Goal: Task Accomplishment & Management: Use online tool/utility

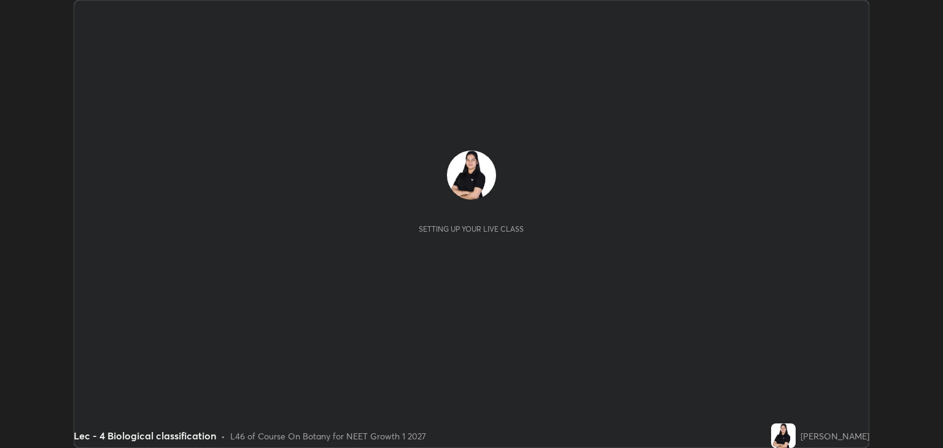
scroll to position [448, 943]
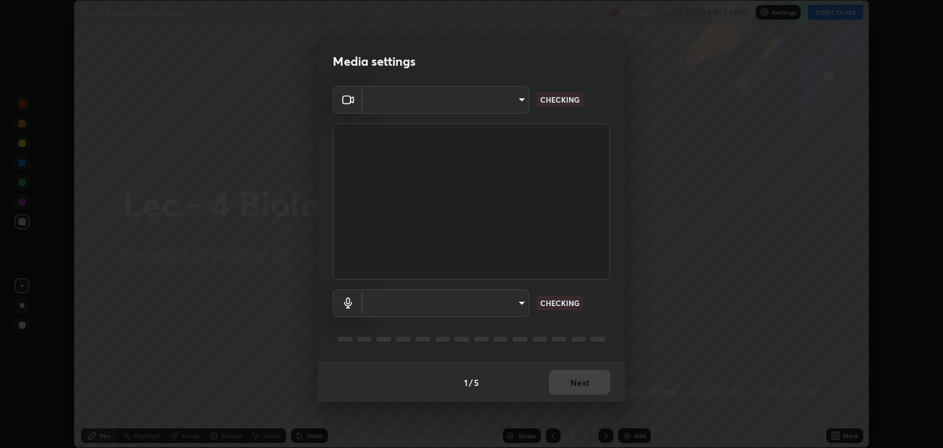
type input "6889e5757fad77820649456bc3a7e4ae290f4e048e3f3cb88d02d5782dedffd8"
click at [517, 303] on body "Erase all Lec - 4 Biological classification Recording CLASS STARTS IN 4 MINS Se…" at bounding box center [471, 224] width 943 height 448
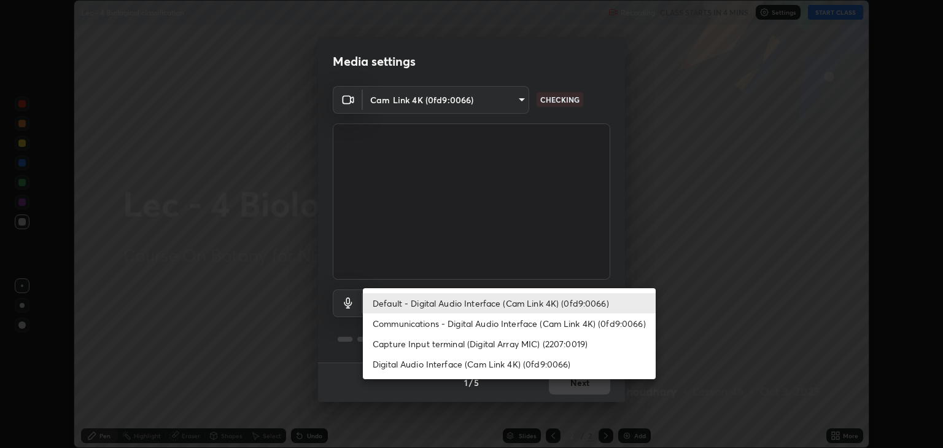
click at [458, 323] on li "Communications - Digital Audio Interface (Cam Link 4K) (0fd9:0066)" at bounding box center [509, 323] width 293 height 20
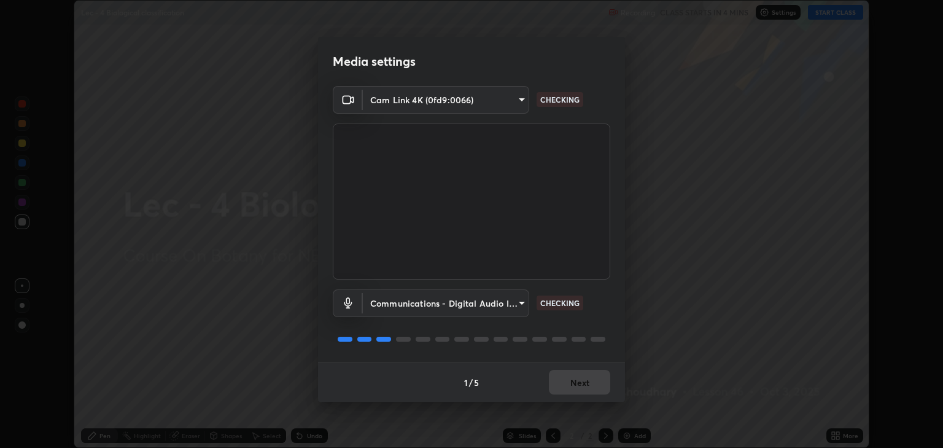
click at [456, 308] on body "Erase all Lec - 4 Biological classification Recording CLASS STARTS IN 4 MINS Se…" at bounding box center [471, 224] width 943 height 448
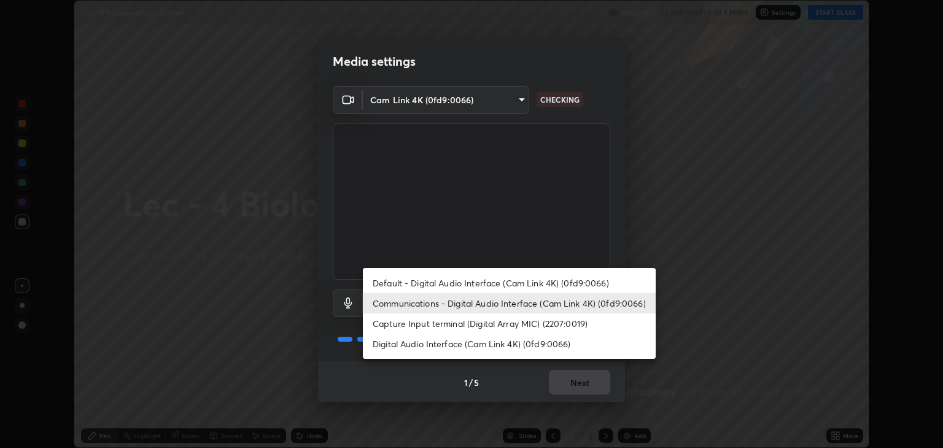
click at [437, 283] on li "Default - Digital Audio Interface (Cam Link 4K) (0fd9:0066)" at bounding box center [509, 283] width 293 height 20
type input "default"
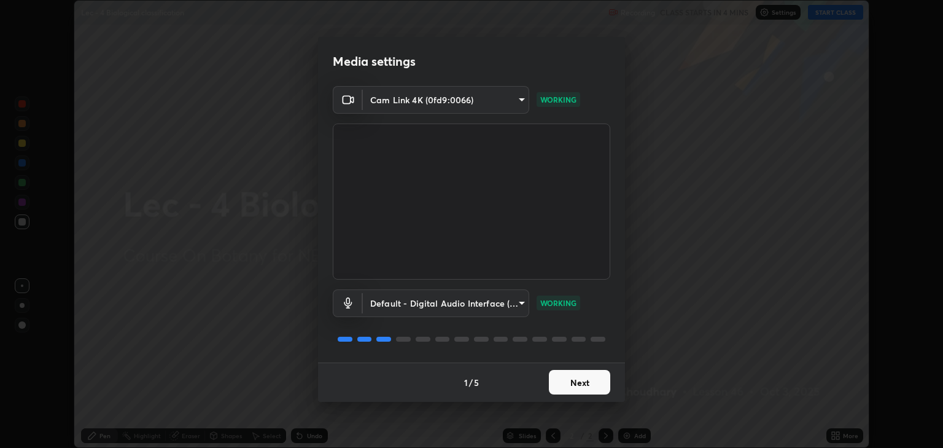
click at [574, 381] on button "Next" at bounding box center [579, 382] width 61 height 25
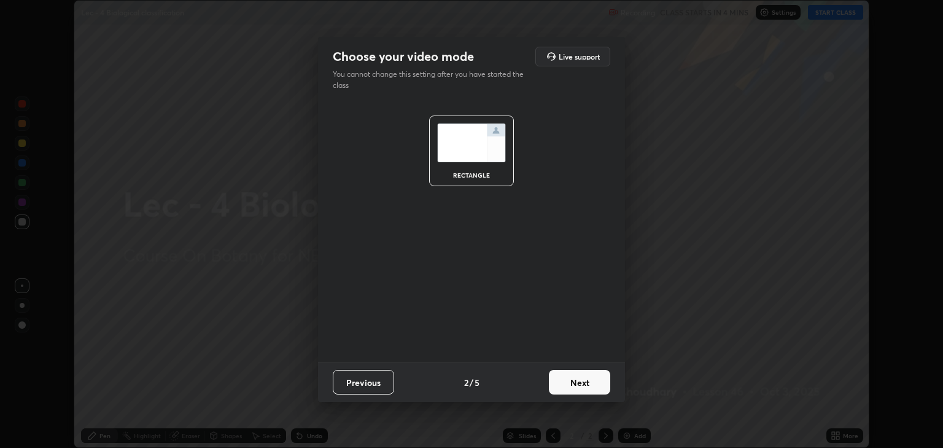
click at [574, 383] on button "Next" at bounding box center [579, 382] width 61 height 25
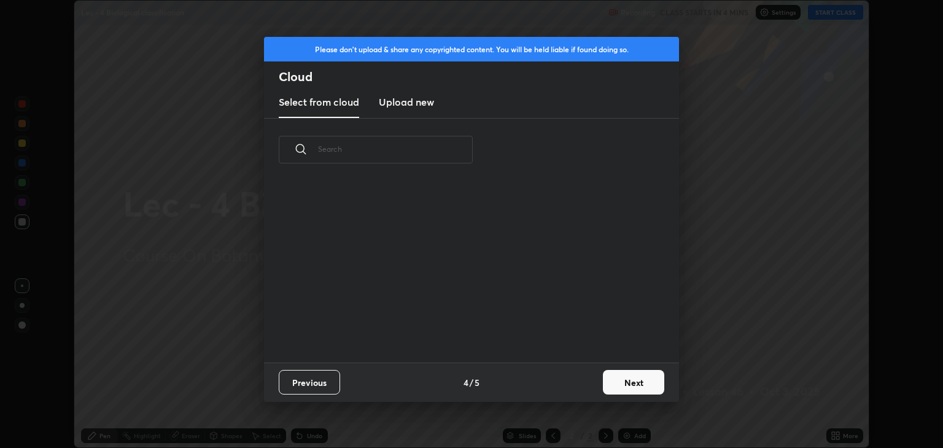
click at [572, 383] on div "Previous 4 / 5 Next" at bounding box center [471, 381] width 415 height 39
click at [573, 384] on div "Previous 4 / 5 Next" at bounding box center [471, 381] width 415 height 39
click at [618, 388] on button "Next" at bounding box center [633, 382] width 61 height 25
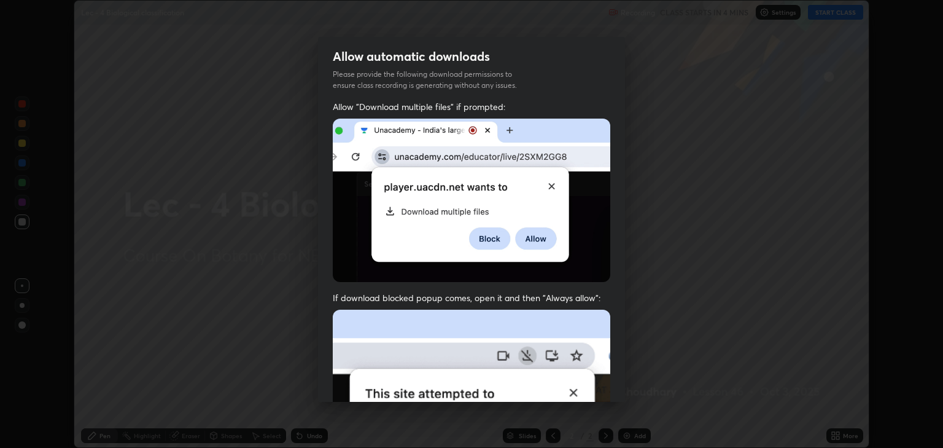
click at [620, 386] on div "Allow "Download multiple files" if prompted: If download blocked popup comes, o…" at bounding box center [471, 359] width 307 height 517
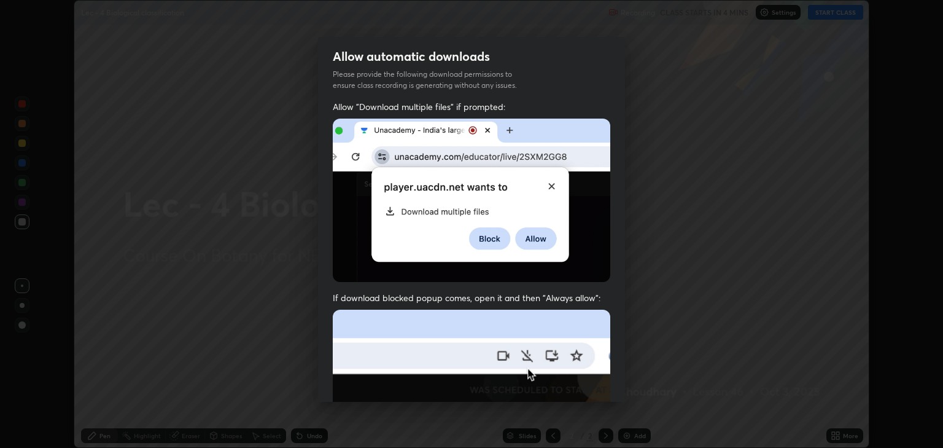
click at [621, 386] on div "Allow "Download multiple files" if prompted: If download blocked popup comes, o…" at bounding box center [471, 359] width 307 height 517
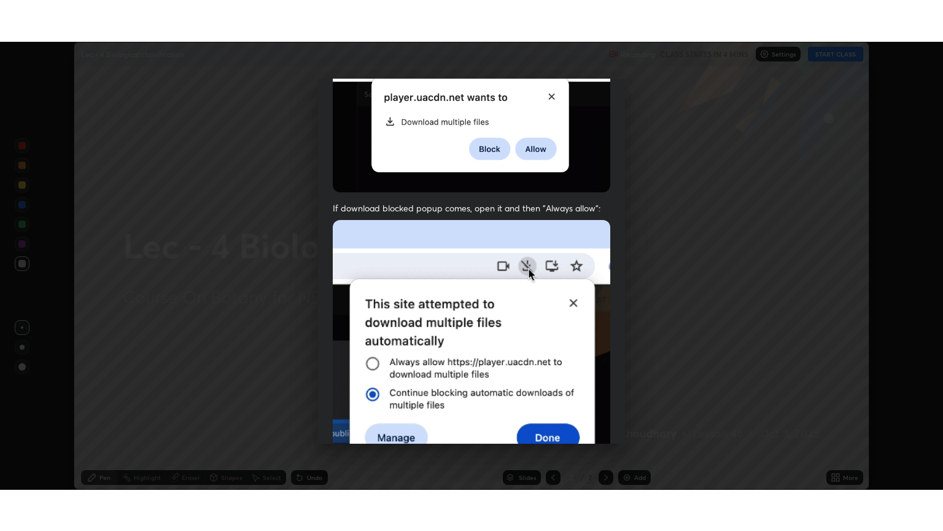
scroll to position [249, 0]
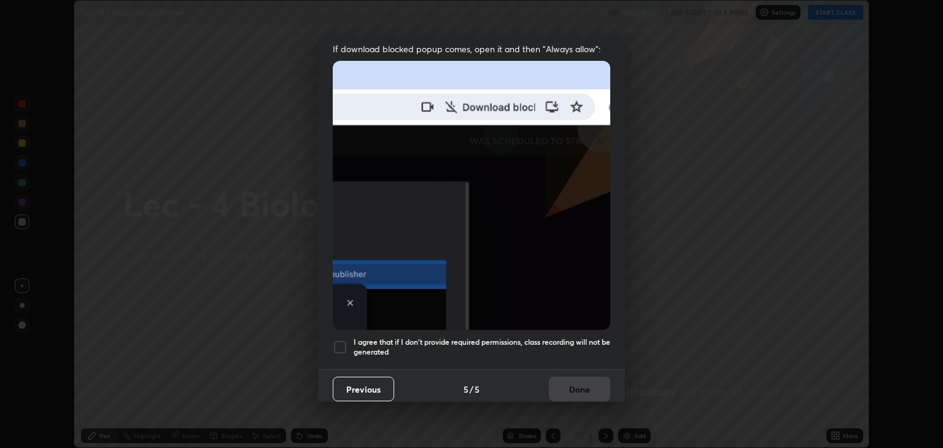
click at [344, 340] on div at bounding box center [340, 347] width 15 height 15
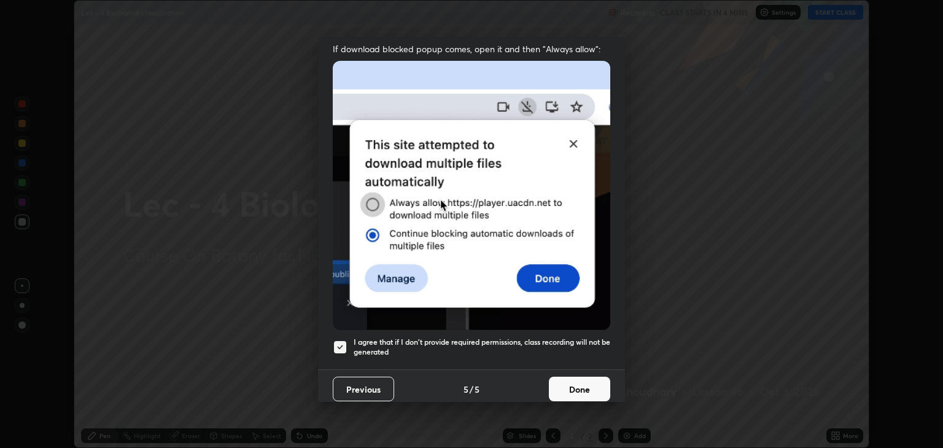
click at [583, 385] on button "Done" at bounding box center [579, 388] width 61 height 25
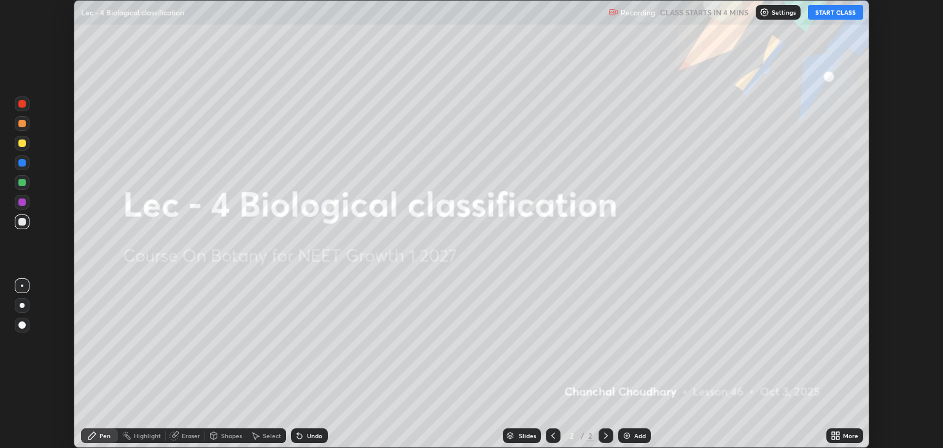
click at [830, 10] on button "START CLASS" at bounding box center [835, 12] width 55 height 15
click at [833, 433] on icon at bounding box center [833, 433] width 3 height 3
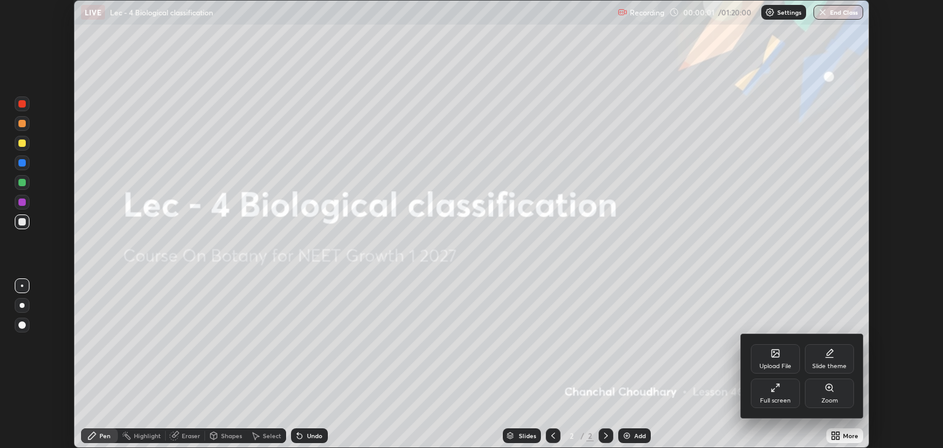
click at [776, 392] on div "Full screen" at bounding box center [775, 392] width 49 height 29
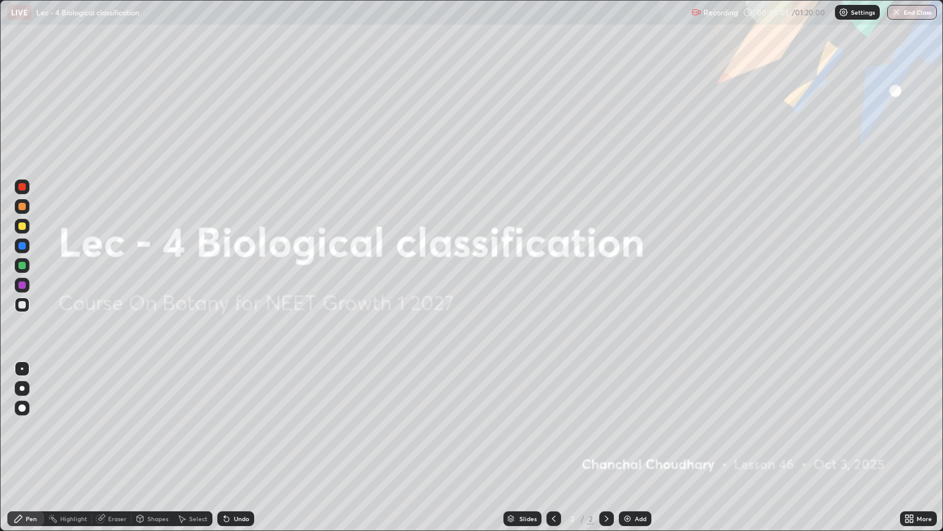
scroll to position [531, 943]
click at [918, 447] on div "More" at bounding box center [924, 518] width 15 height 6
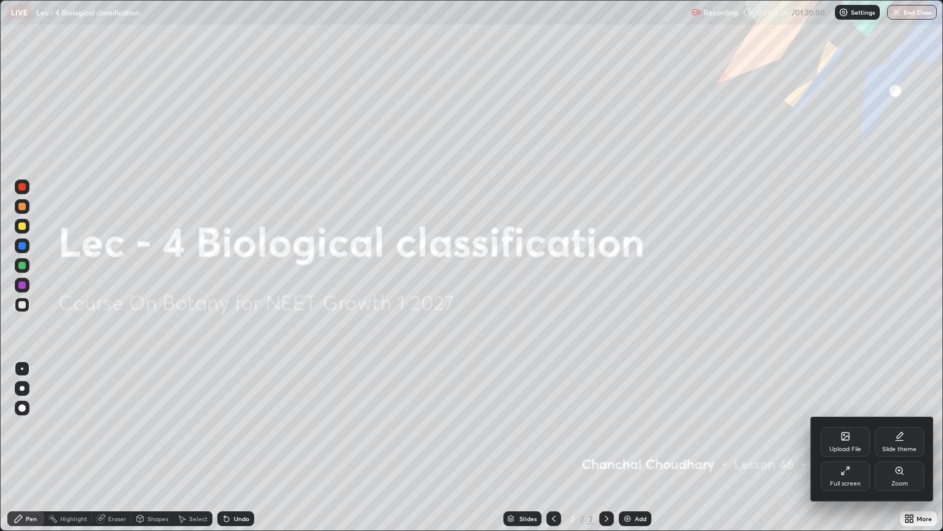
click at [835, 440] on div "Upload File" at bounding box center [845, 441] width 49 height 29
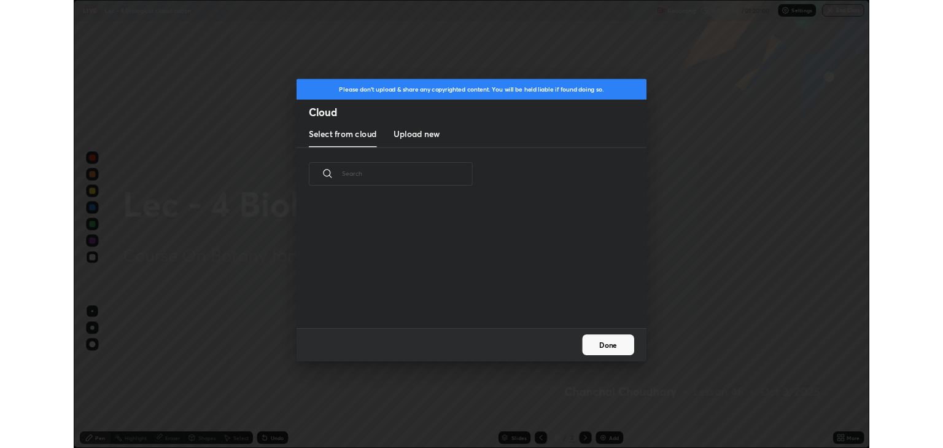
scroll to position [151, 394]
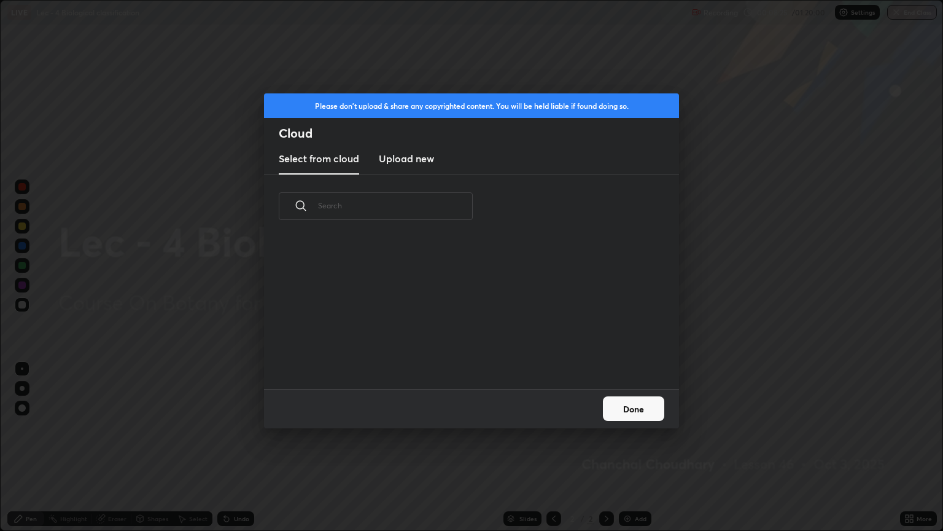
click at [415, 165] on h3 "Upload new" at bounding box center [406, 158] width 55 height 15
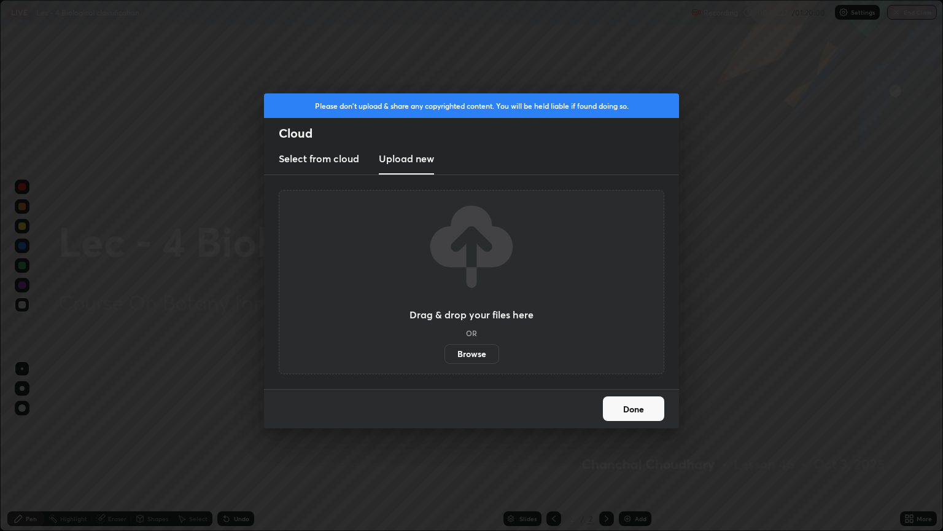
click at [468, 355] on label "Browse" at bounding box center [472, 354] width 55 height 20
click at [445, 355] on input "Browse" at bounding box center [445, 354] width 0 height 20
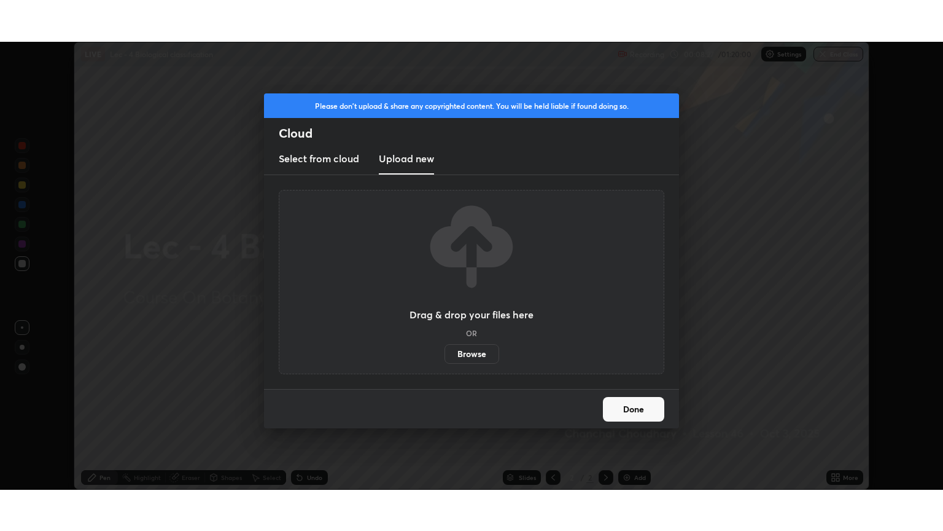
scroll to position [60969, 60474]
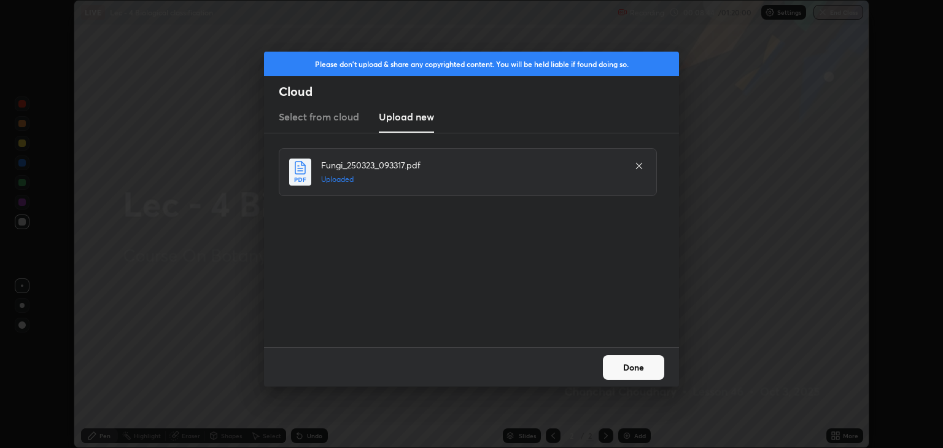
click at [618, 365] on button "Done" at bounding box center [633, 367] width 61 height 25
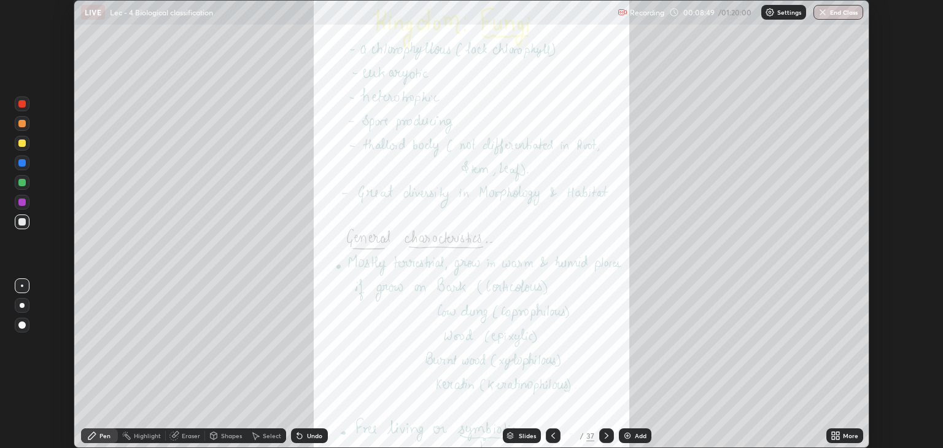
click at [838, 433] on icon at bounding box center [838, 433] width 3 height 3
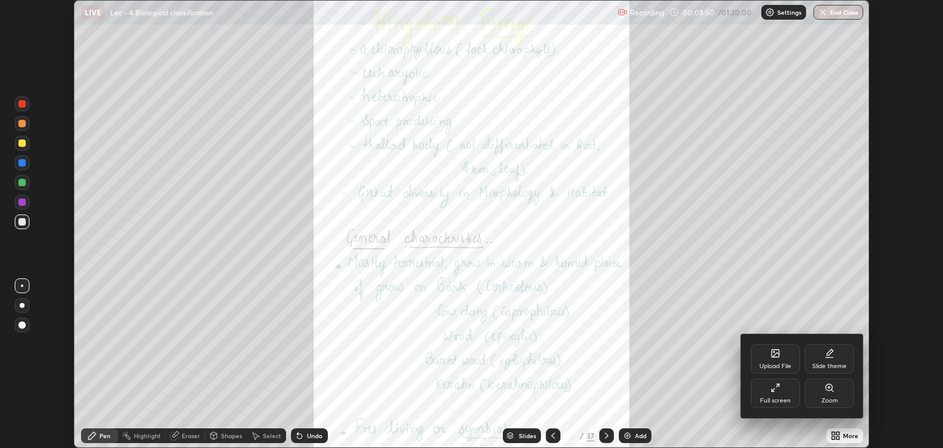
click at [780, 393] on div "Full screen" at bounding box center [775, 392] width 49 height 29
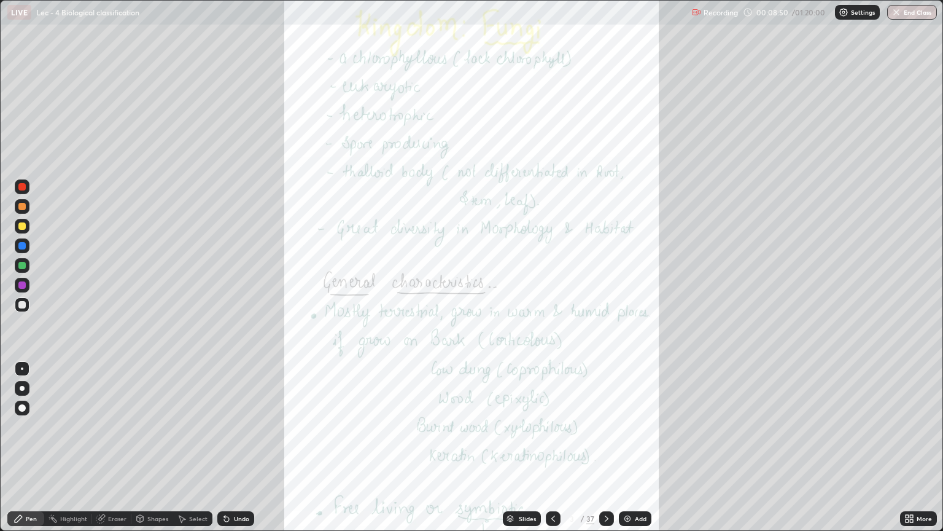
scroll to position [531, 943]
click at [82, 447] on div "Highlight" at bounding box center [73, 518] width 27 height 6
click at [22, 207] on div at bounding box center [21, 206] width 7 height 7
click at [536, 447] on div "Slides" at bounding box center [522, 518] width 38 height 15
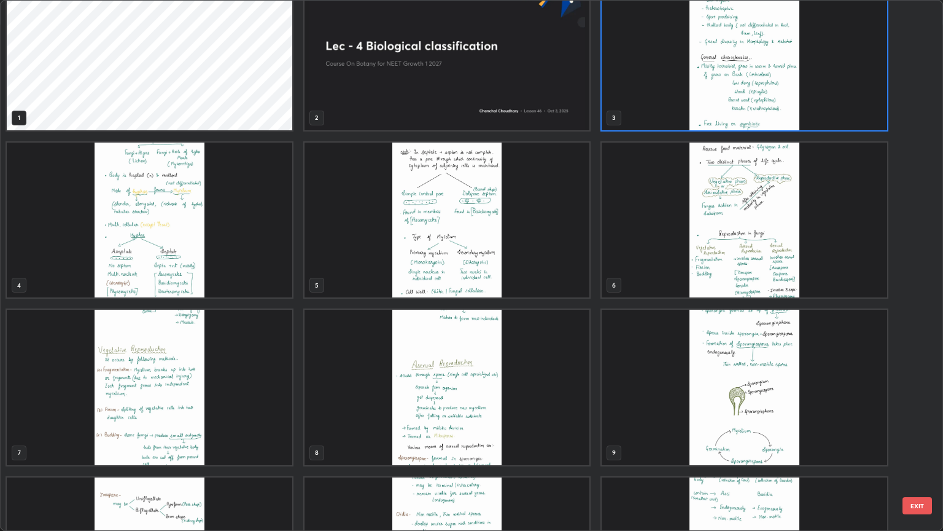
scroll to position [0, 0]
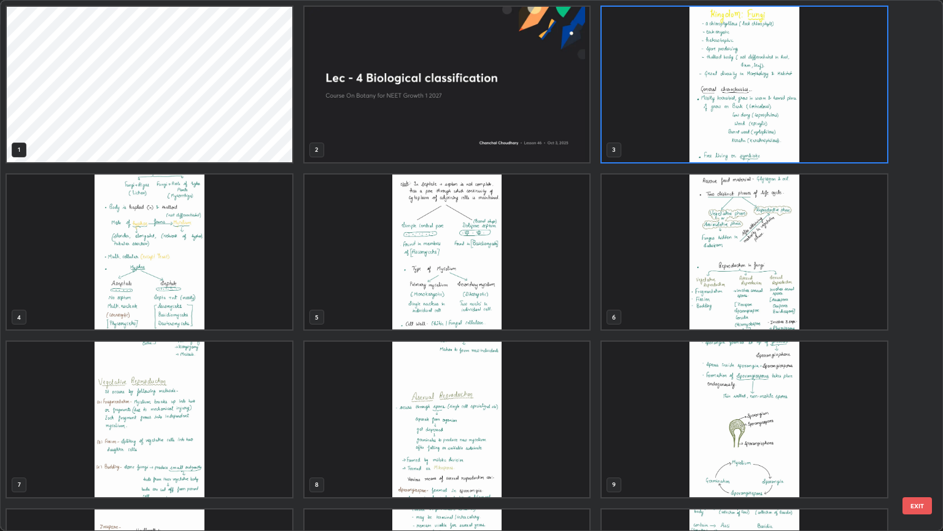
click at [681, 147] on img "grid" at bounding box center [745, 84] width 286 height 155
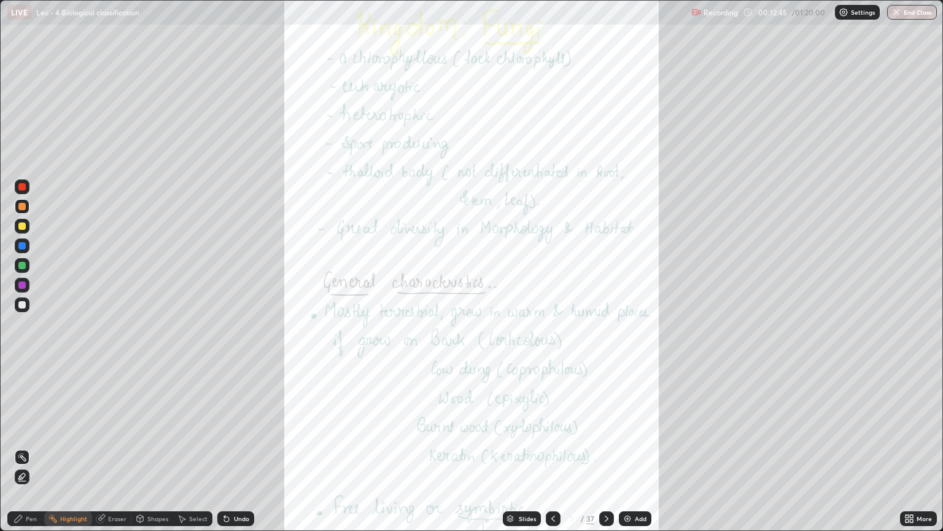
click at [684, 146] on img "grid" at bounding box center [745, 84] width 286 height 155
click at [552, 447] on icon at bounding box center [553, 518] width 10 height 10
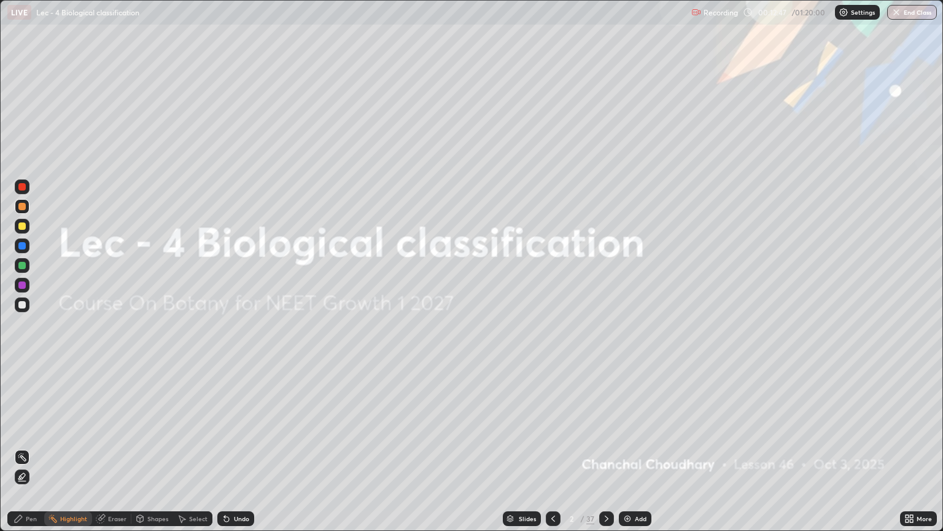
click at [638, 447] on div "Add" at bounding box center [635, 518] width 33 height 15
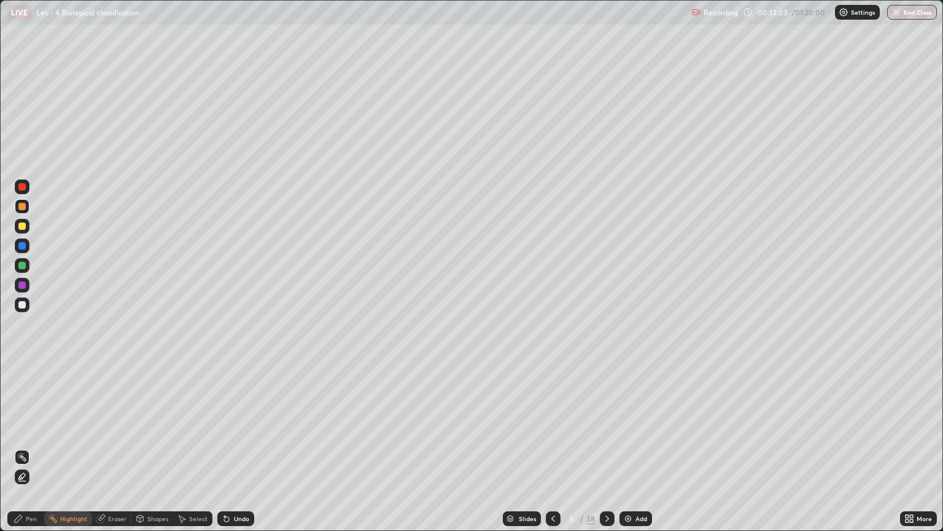
click at [21, 305] on div at bounding box center [21, 304] width 7 height 7
click at [15, 447] on icon at bounding box center [19, 518] width 10 height 10
click at [21, 386] on div at bounding box center [22, 388] width 5 height 5
click at [22, 388] on div at bounding box center [22, 388] width 5 height 5
click at [23, 228] on div at bounding box center [21, 225] width 7 height 7
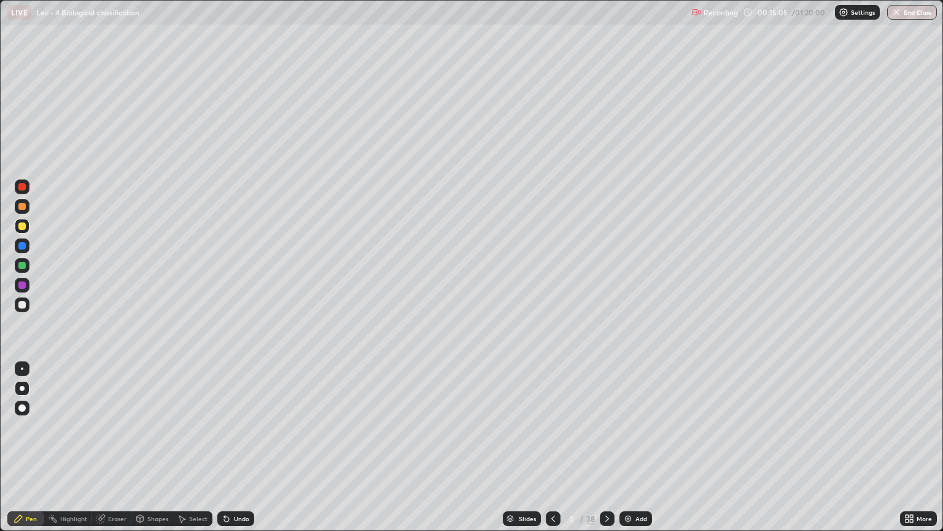
click at [23, 303] on div at bounding box center [21, 304] width 7 height 7
click at [23, 265] on div at bounding box center [21, 265] width 7 height 7
click at [234, 447] on div "Undo" at bounding box center [241, 518] width 15 height 6
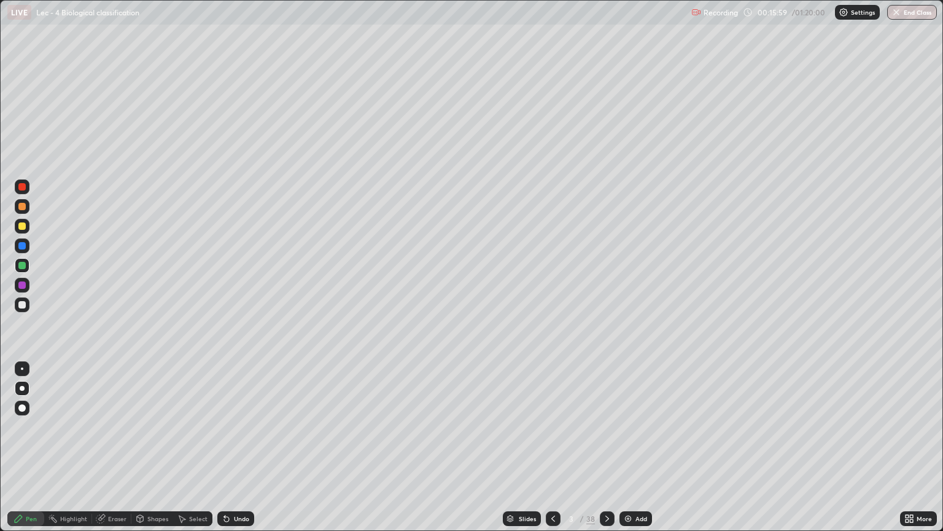
click at [234, 447] on div "Undo" at bounding box center [241, 518] width 15 height 6
click at [20, 305] on div at bounding box center [21, 304] width 7 height 7
click at [22, 305] on div at bounding box center [21, 304] width 7 height 7
click at [23, 265] on div at bounding box center [21, 265] width 7 height 7
click at [24, 304] on div at bounding box center [21, 304] width 7 height 7
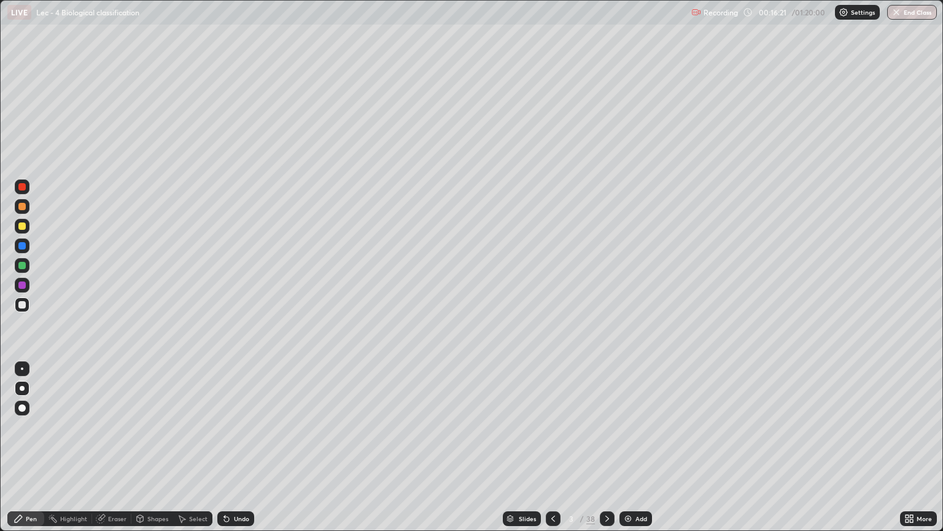
click at [25, 265] on div at bounding box center [21, 265] width 7 height 7
click at [23, 307] on div at bounding box center [21, 304] width 7 height 7
click at [626, 447] on img at bounding box center [628, 518] width 10 height 10
click at [23, 225] on div at bounding box center [21, 225] width 7 height 7
click at [23, 306] on div at bounding box center [21, 304] width 7 height 7
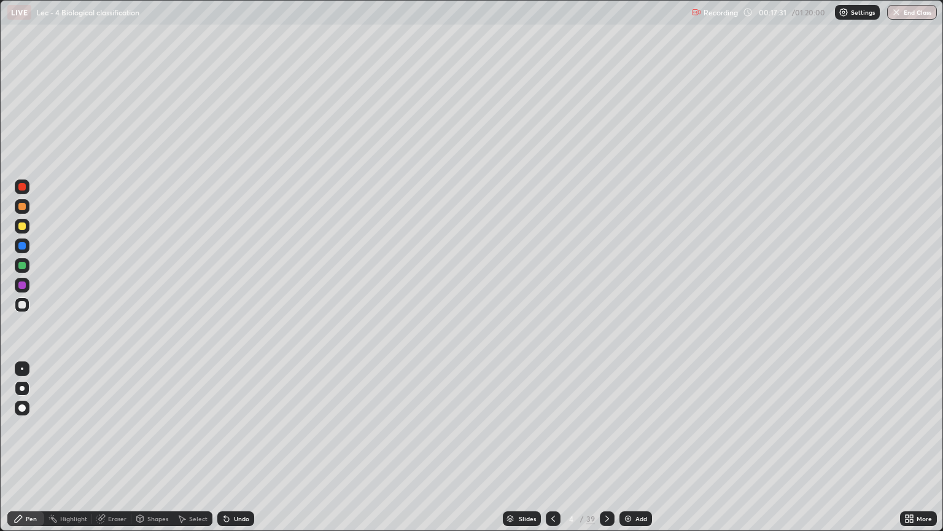
click at [26, 210] on div at bounding box center [22, 206] width 15 height 15
click at [23, 310] on div at bounding box center [22, 304] width 15 height 15
click at [523, 447] on div "Slides" at bounding box center [522, 518] width 38 height 15
click at [636, 447] on div "Add" at bounding box center [642, 518] width 12 height 6
click at [520, 447] on div "Slides" at bounding box center [526, 518] width 17 height 6
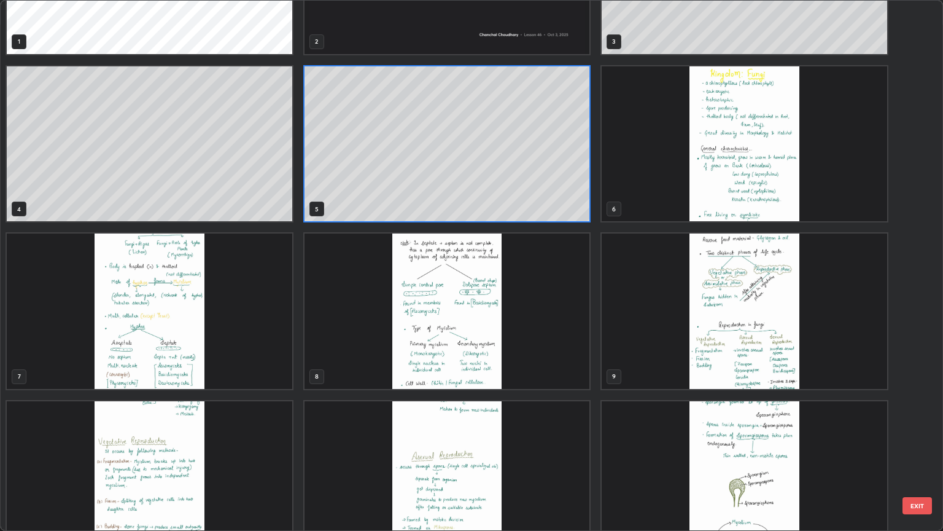
scroll to position [109, 0]
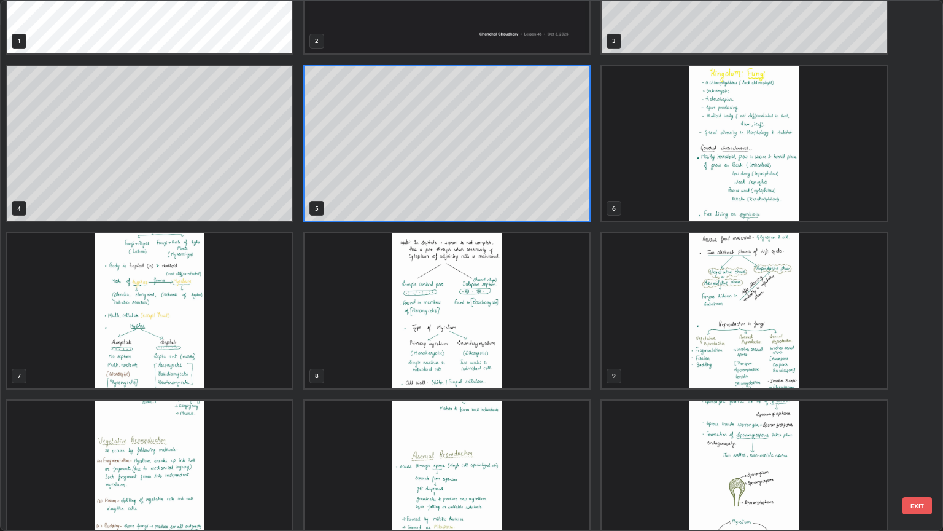
click at [724, 200] on img "grid" at bounding box center [745, 143] width 286 height 155
click at [727, 201] on img "grid" at bounding box center [745, 143] width 286 height 155
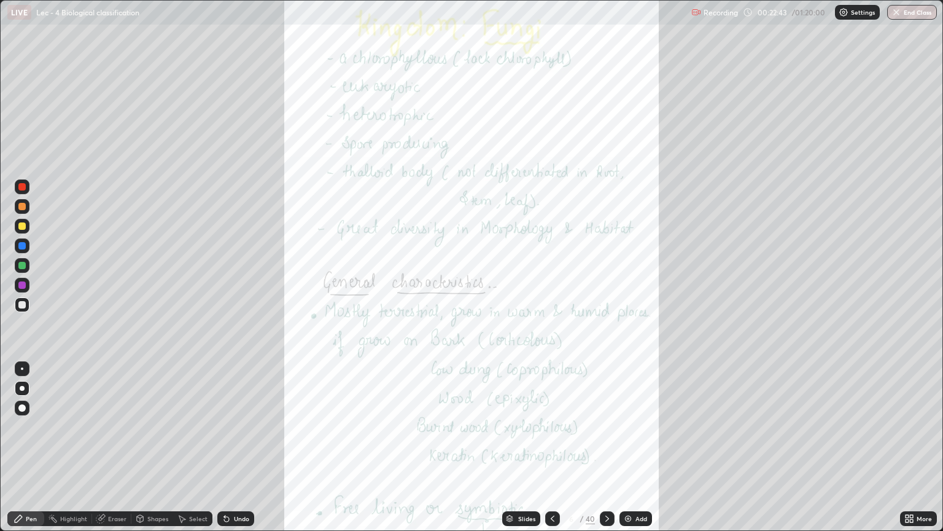
click at [28, 228] on div at bounding box center [22, 226] width 15 height 15
click at [70, 447] on div "Highlight" at bounding box center [73, 518] width 27 height 6
click at [606, 447] on icon at bounding box center [608, 518] width 10 height 10
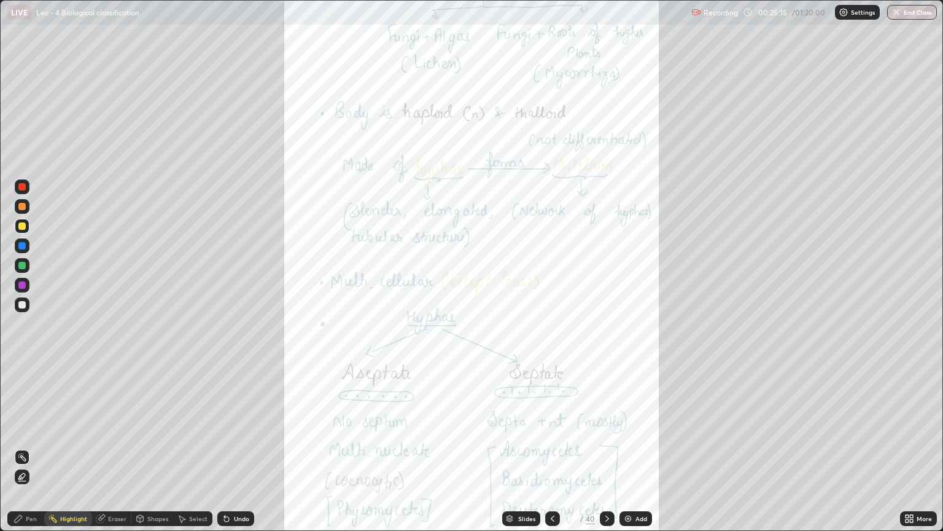
click at [605, 447] on icon at bounding box center [608, 518] width 10 height 10
click at [921, 447] on div "More" at bounding box center [918, 518] width 37 height 15
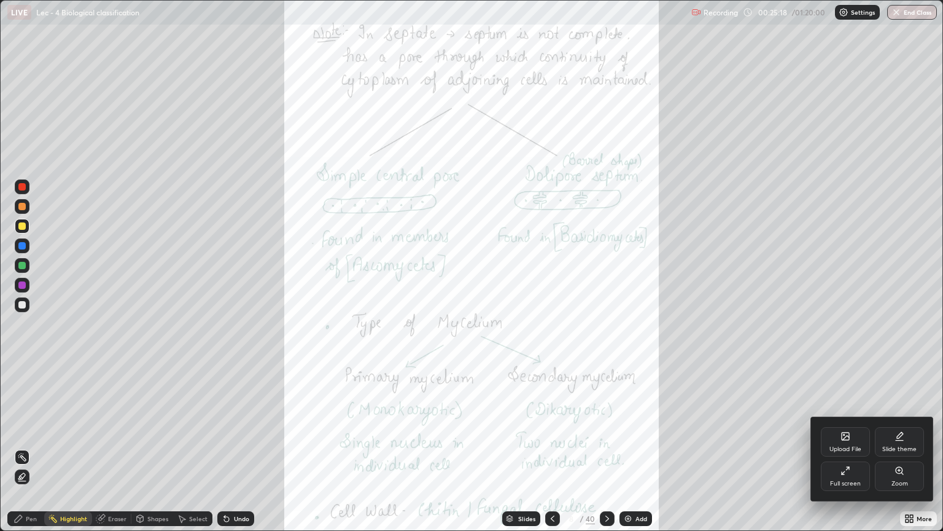
click at [903, 447] on div "Zoom" at bounding box center [899, 475] width 49 height 29
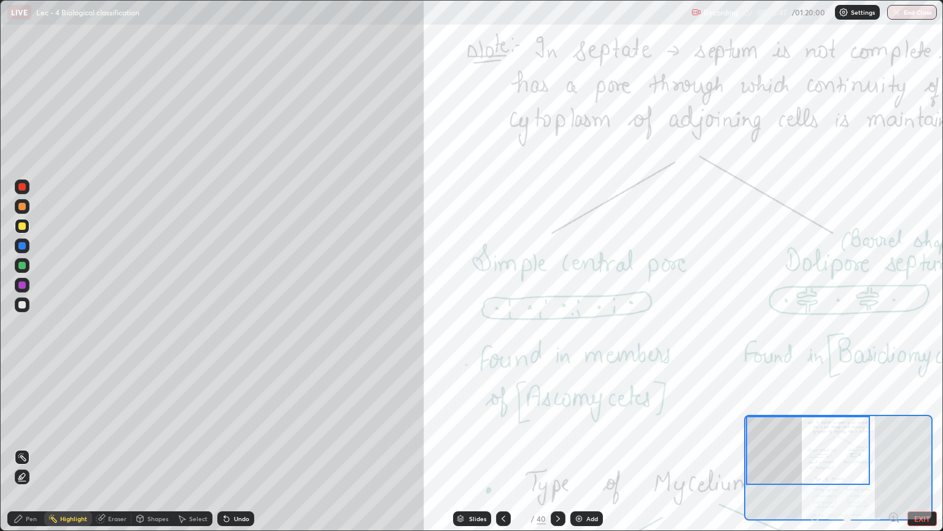
click at [40, 447] on div "Pen" at bounding box center [25, 518] width 37 height 15
click at [28, 306] on div at bounding box center [22, 304] width 15 height 15
click at [240, 447] on div "Undo" at bounding box center [241, 518] width 15 height 6
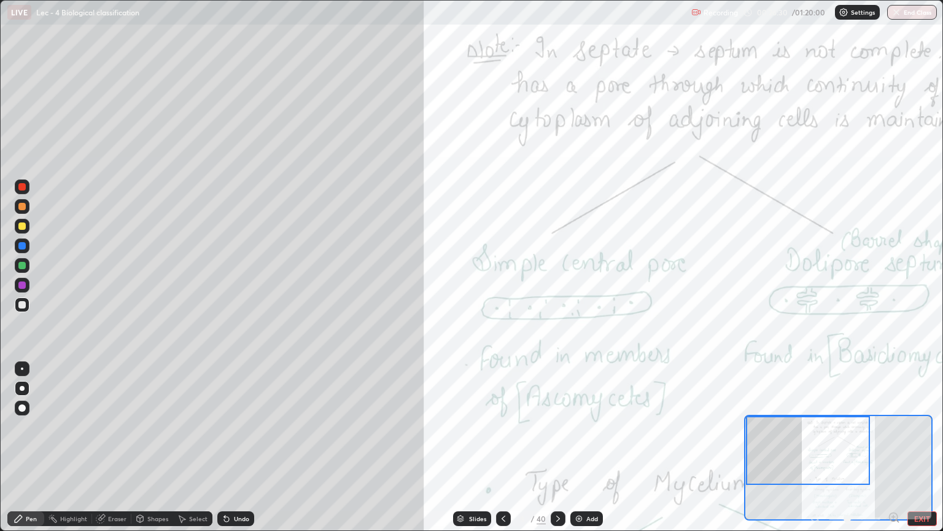
click at [242, 447] on div "Undo" at bounding box center [241, 518] width 15 height 6
click at [241, 447] on div "Undo" at bounding box center [241, 518] width 15 height 6
click at [243, 447] on div "Undo" at bounding box center [241, 518] width 15 height 6
click at [25, 264] on div at bounding box center [21, 265] width 7 height 7
click at [61, 447] on div "Highlight" at bounding box center [73, 518] width 27 height 6
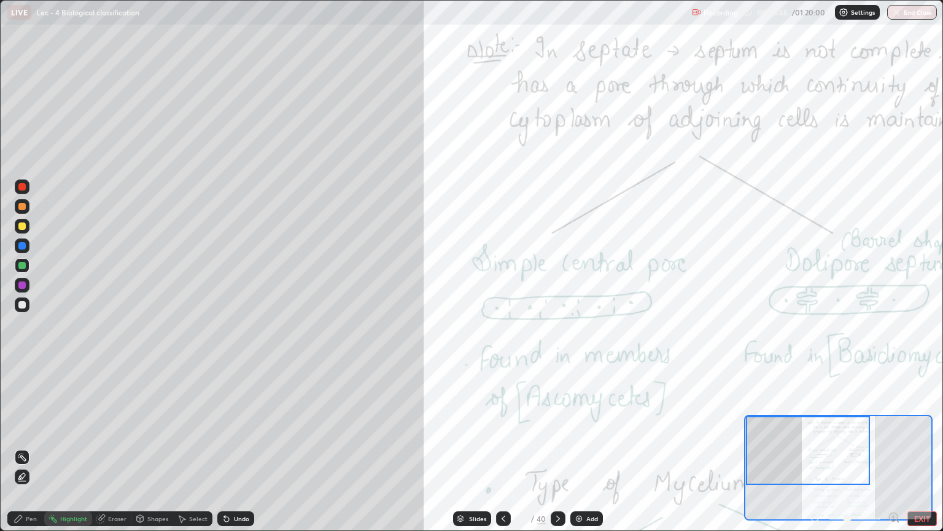
click at [22, 305] on div at bounding box center [21, 304] width 7 height 7
click at [19, 447] on icon at bounding box center [18, 518] width 7 height 7
click at [22, 369] on div at bounding box center [22, 368] width 2 height 2
click at [68, 447] on div "Highlight" at bounding box center [73, 518] width 27 height 6
click at [26, 265] on div at bounding box center [22, 265] width 15 height 15
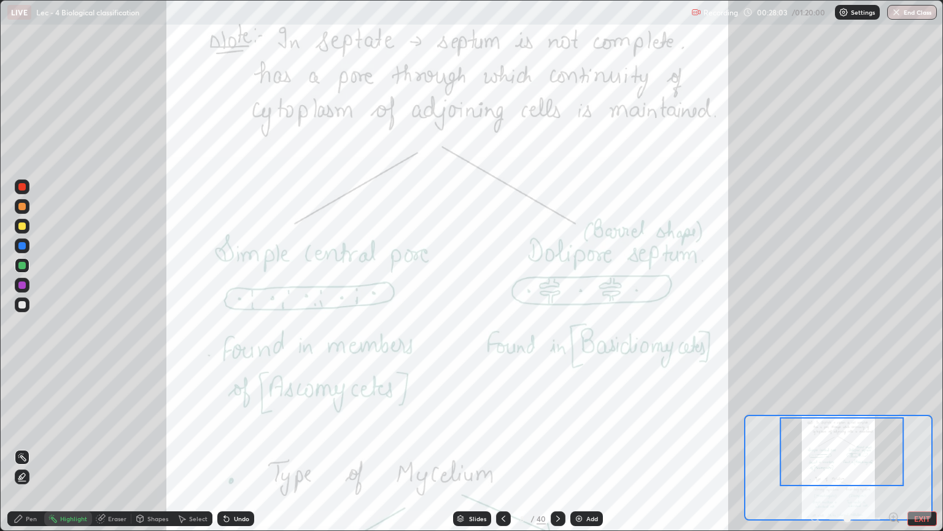
click at [556, 447] on icon at bounding box center [558, 518] width 10 height 10
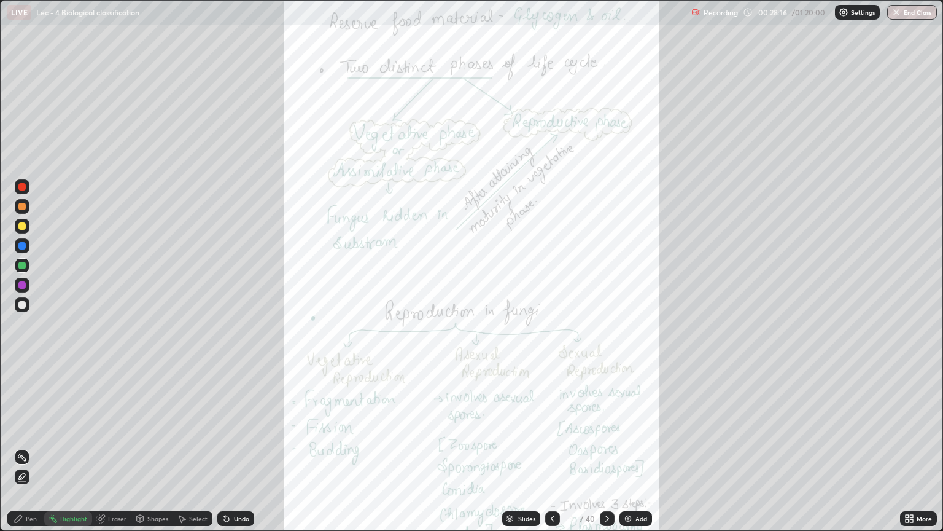
click at [918, 447] on div "More" at bounding box center [924, 518] width 15 height 6
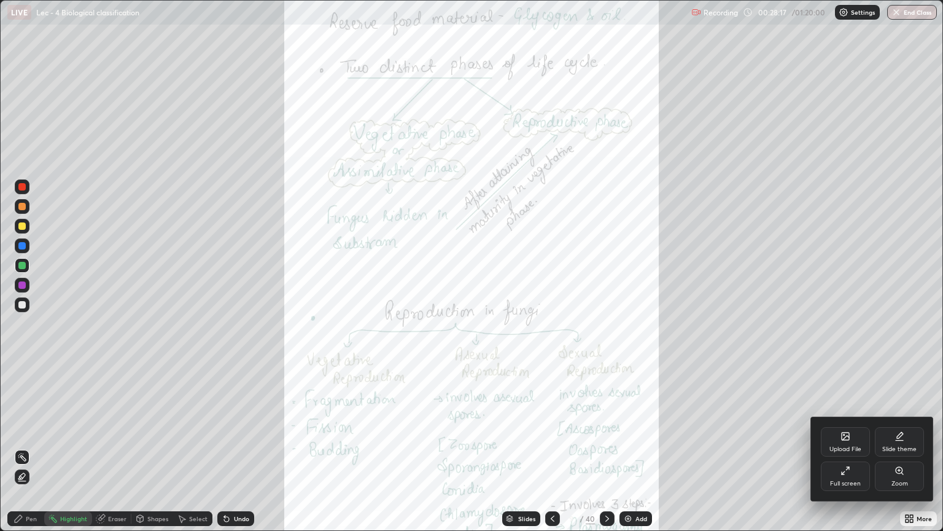
click at [909, 447] on div "Zoom" at bounding box center [899, 475] width 49 height 29
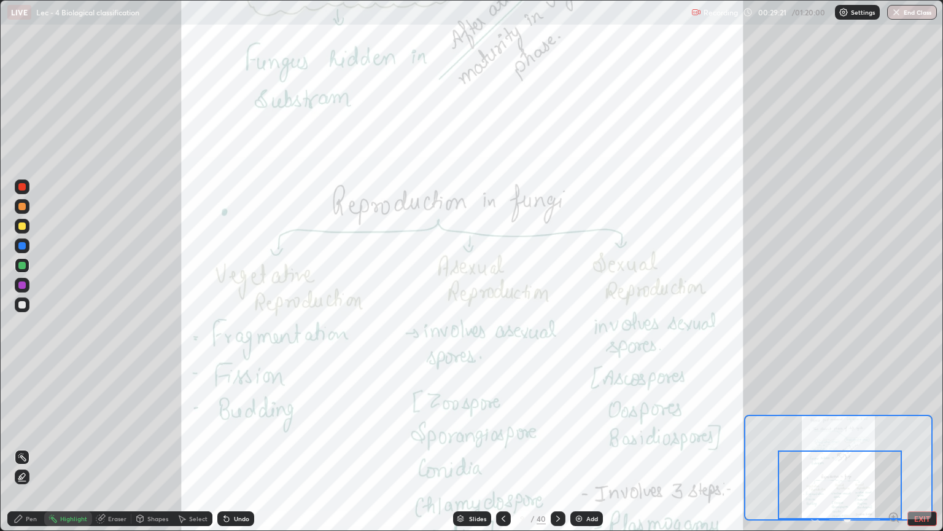
click at [557, 447] on icon at bounding box center [558, 518] width 10 height 10
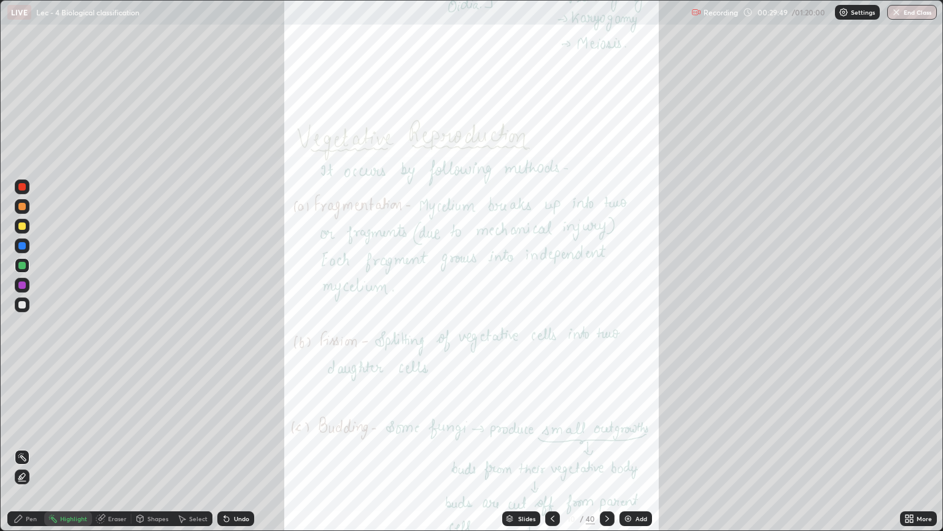
click at [604, 447] on icon at bounding box center [608, 518] width 10 height 10
click at [606, 447] on icon at bounding box center [608, 518] width 10 height 10
click at [607, 447] on icon at bounding box center [608, 518] width 10 height 10
click at [28, 447] on div "Pen" at bounding box center [31, 518] width 11 height 6
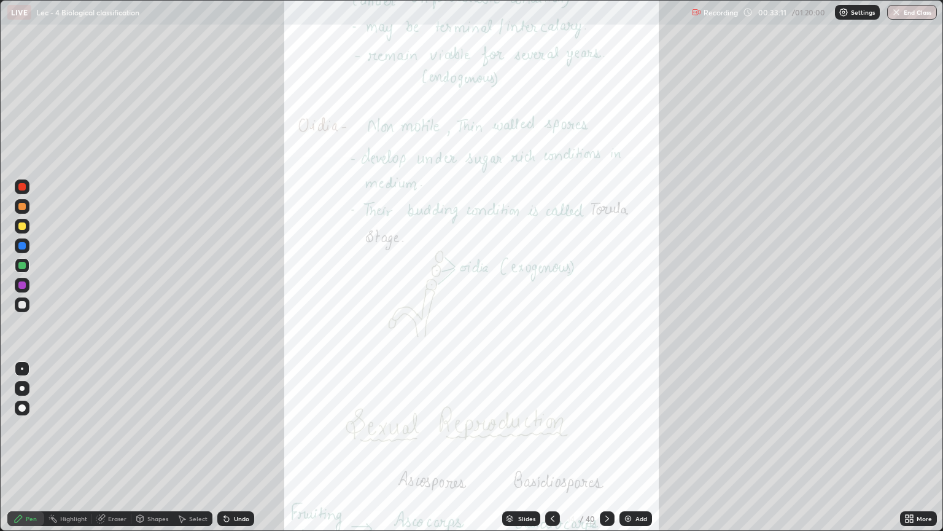
click at [24, 307] on div at bounding box center [21, 304] width 7 height 7
click at [235, 447] on div "Undo" at bounding box center [241, 518] width 15 height 6
click at [242, 447] on div "Undo" at bounding box center [241, 518] width 15 height 6
click at [74, 447] on div "Highlight" at bounding box center [73, 518] width 27 height 6
click at [606, 447] on icon at bounding box center [608, 518] width 10 height 10
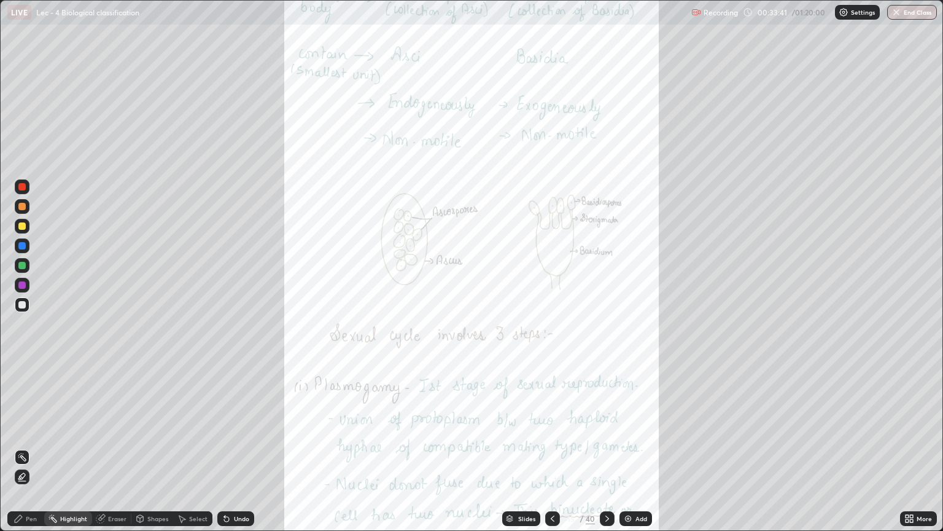
click at [916, 447] on div "More" at bounding box center [918, 518] width 37 height 15
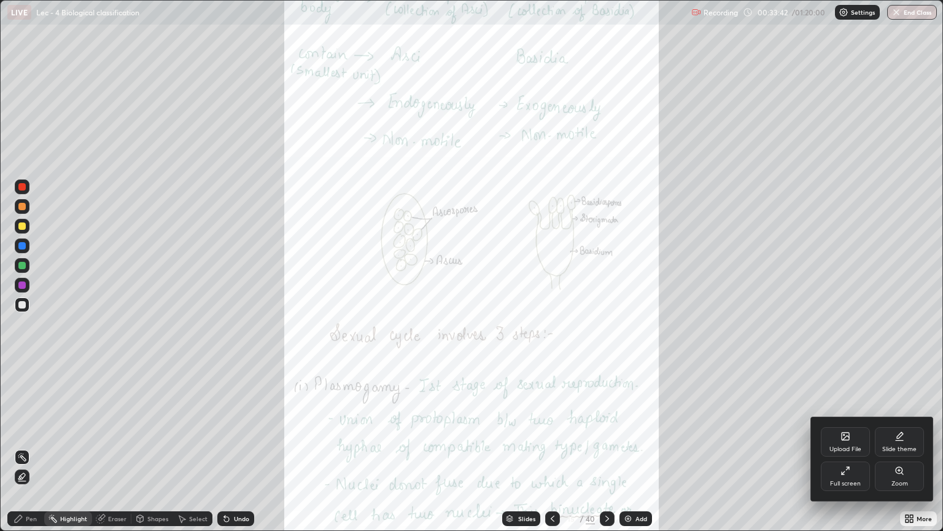
click at [902, 447] on icon at bounding box center [900, 471] width 10 height 10
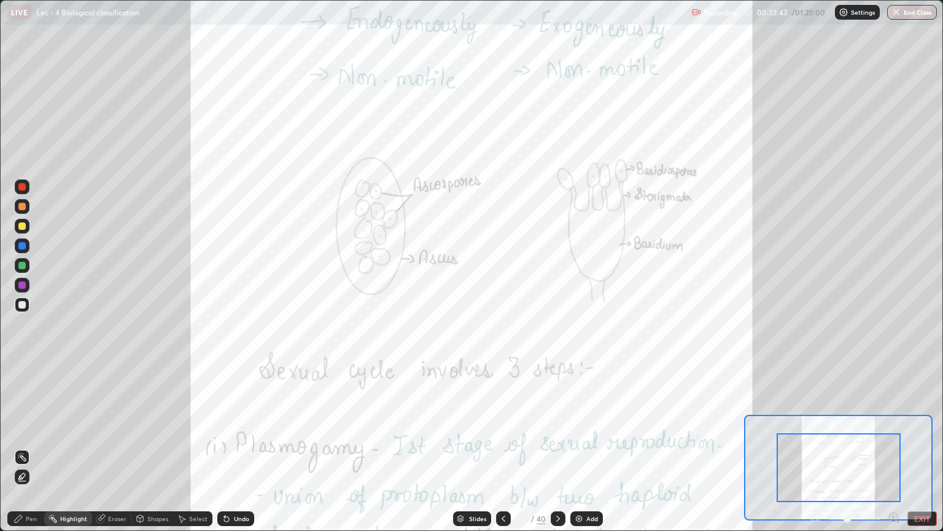
click at [896, 447] on icon at bounding box center [894, 517] width 12 height 12
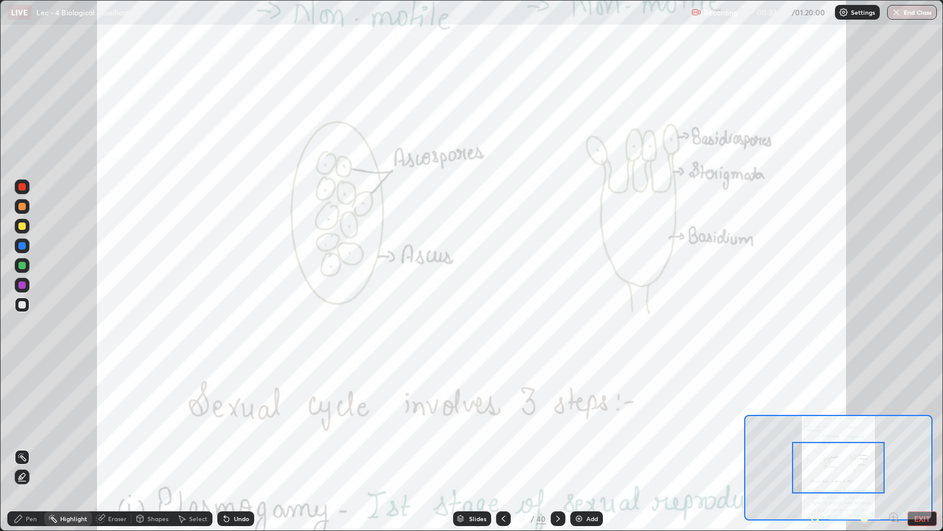
click at [860, 447] on div at bounding box center [838, 468] width 93 height 52
click at [25, 209] on div at bounding box center [22, 206] width 15 height 15
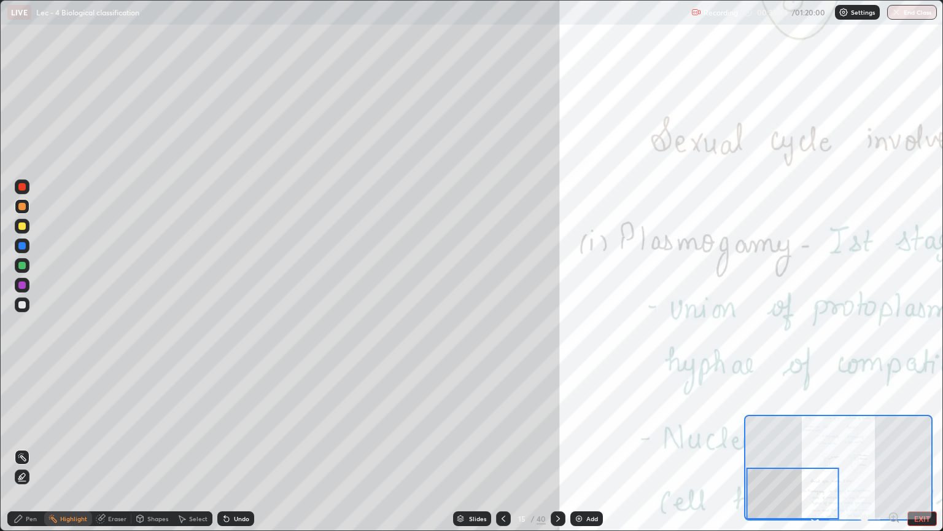
click at [557, 447] on icon at bounding box center [558, 518] width 10 height 10
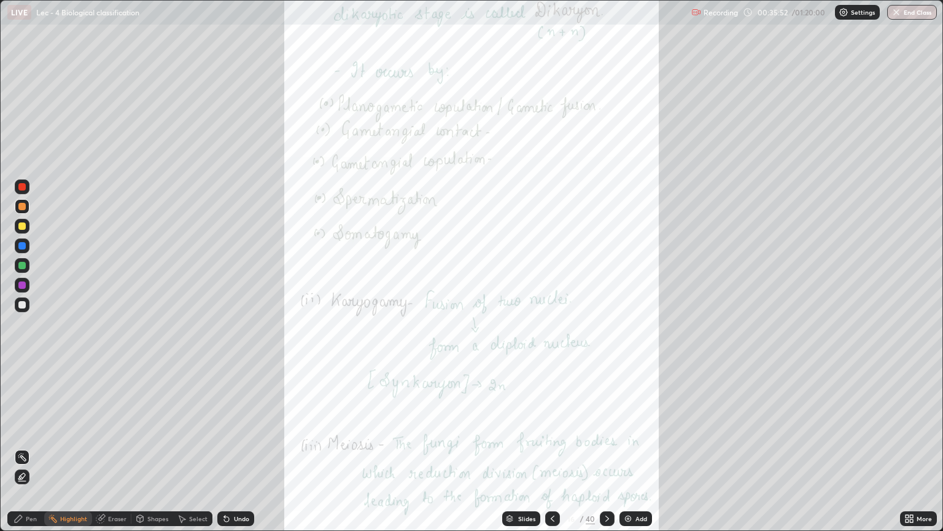
click at [552, 447] on icon at bounding box center [553, 518] width 10 height 10
click at [920, 447] on div "More" at bounding box center [918, 518] width 37 height 15
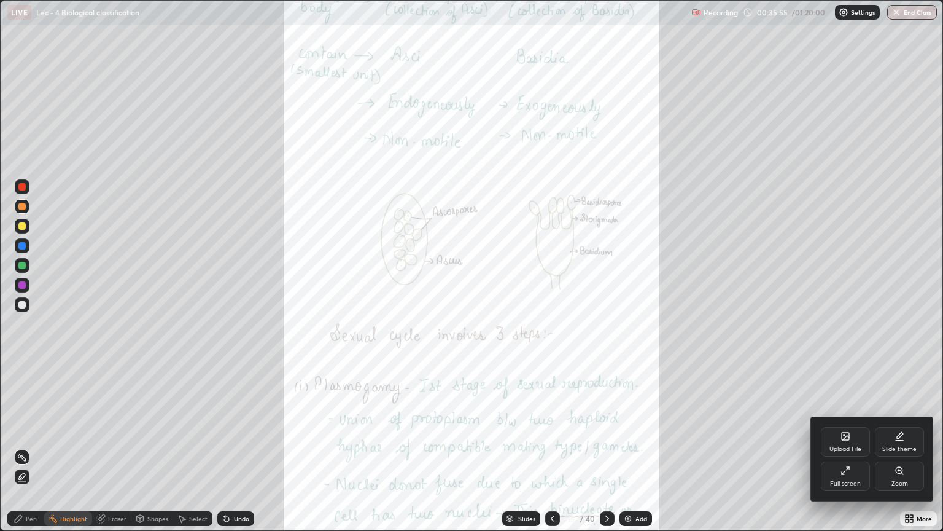
click at [895, 447] on div "Zoom" at bounding box center [900, 483] width 17 height 6
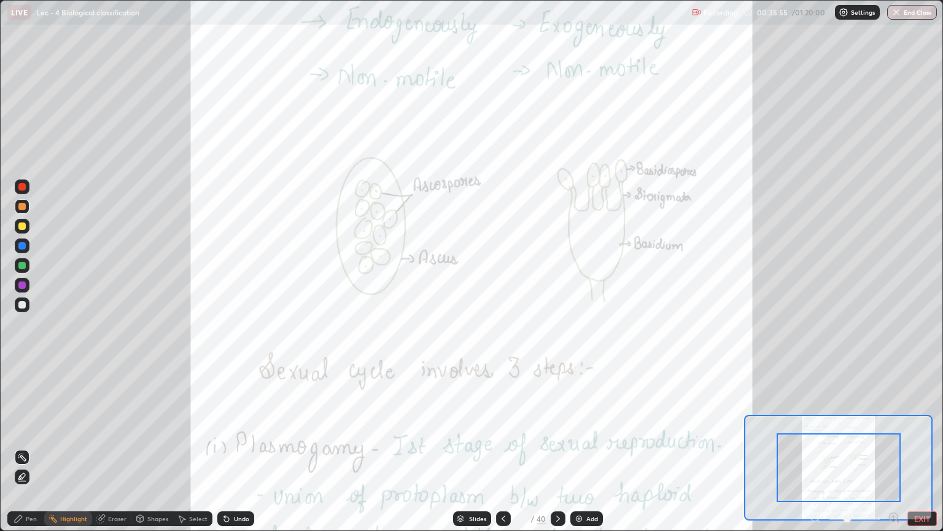
click at [897, 447] on icon at bounding box center [898, 521] width 2 height 2
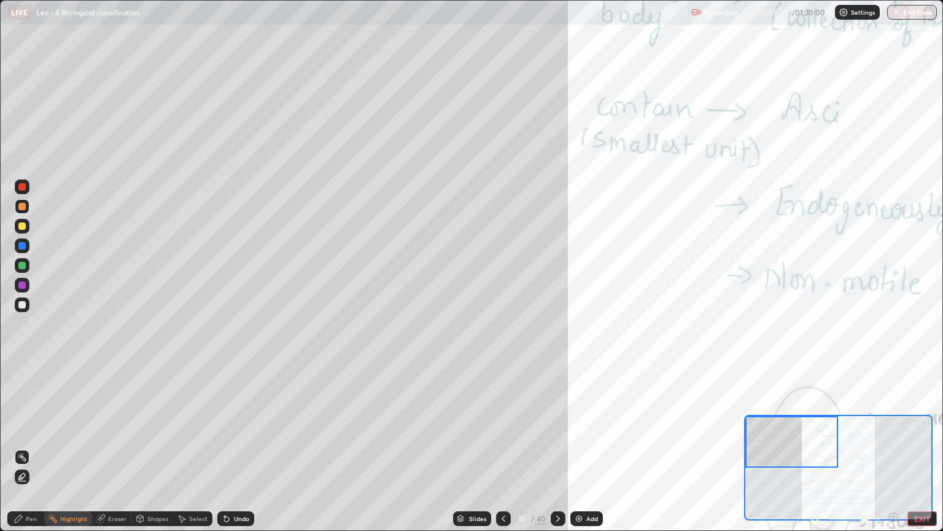
click at [37, 447] on div "Pen" at bounding box center [25, 518] width 37 height 15
click at [23, 306] on div at bounding box center [21, 304] width 7 height 7
click at [15, 447] on icon at bounding box center [19, 518] width 10 height 10
click at [17, 305] on div at bounding box center [22, 304] width 15 height 15
click at [23, 386] on div at bounding box center [22, 388] width 5 height 5
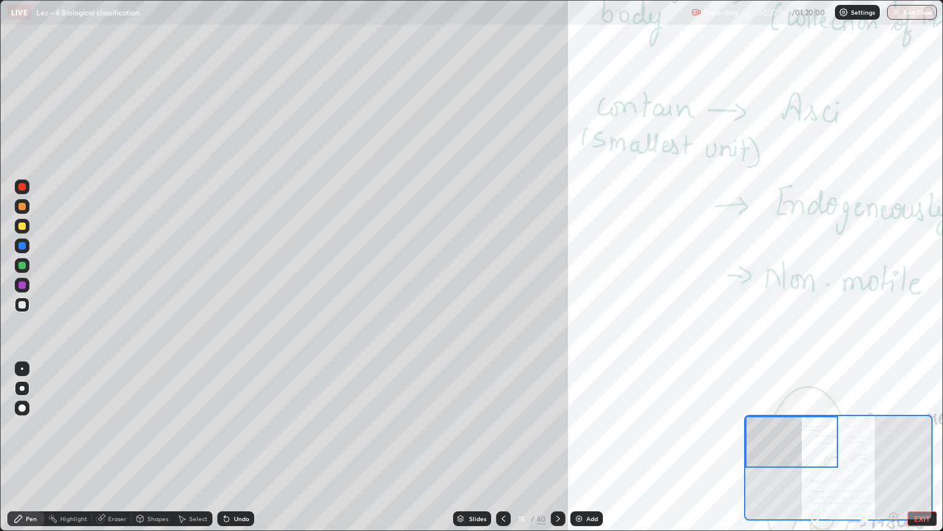
click at [21, 447] on icon at bounding box center [19, 518] width 10 height 10
click at [21, 266] on div at bounding box center [21, 265] width 7 height 7
click at [23, 228] on div at bounding box center [21, 225] width 7 height 7
click at [21, 369] on div at bounding box center [22, 368] width 2 height 2
click at [22, 305] on div at bounding box center [21, 304] width 7 height 7
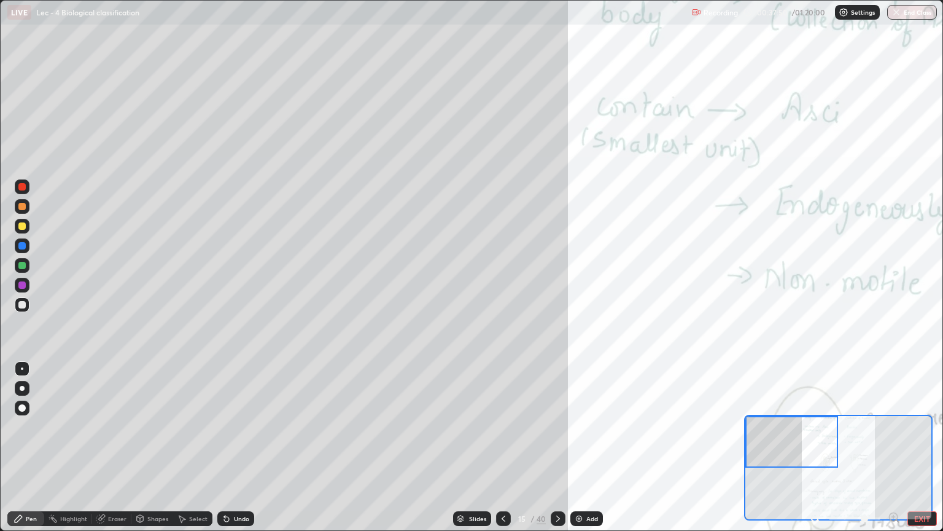
click at [22, 388] on div at bounding box center [22, 388] width 5 height 5
click at [66, 447] on div "Highlight" at bounding box center [73, 518] width 27 height 6
click at [20, 447] on icon at bounding box center [19, 518] width 10 height 10
click at [20, 263] on div at bounding box center [21, 265] width 7 height 7
click at [21, 229] on div at bounding box center [21, 225] width 7 height 7
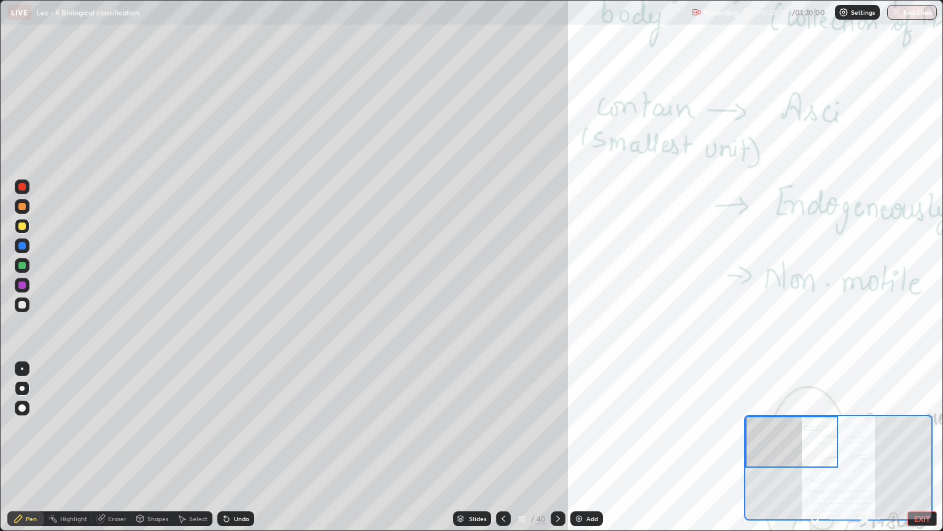
click at [23, 206] on div at bounding box center [21, 206] width 7 height 7
click at [21, 305] on div at bounding box center [21, 304] width 7 height 7
click at [20, 266] on div at bounding box center [21, 265] width 7 height 7
click at [24, 207] on div at bounding box center [21, 206] width 7 height 7
click at [22, 228] on div at bounding box center [21, 225] width 7 height 7
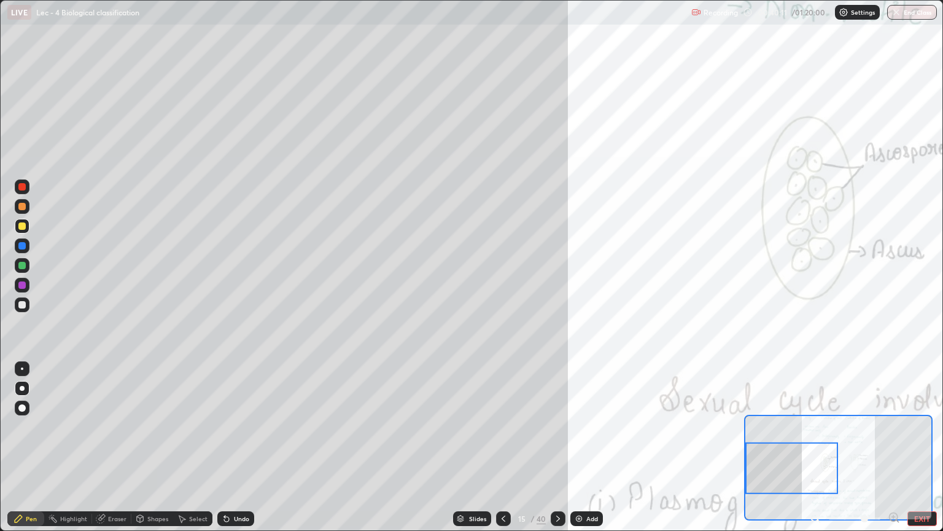
click at [71, 447] on div "Highlight" at bounding box center [73, 518] width 27 height 6
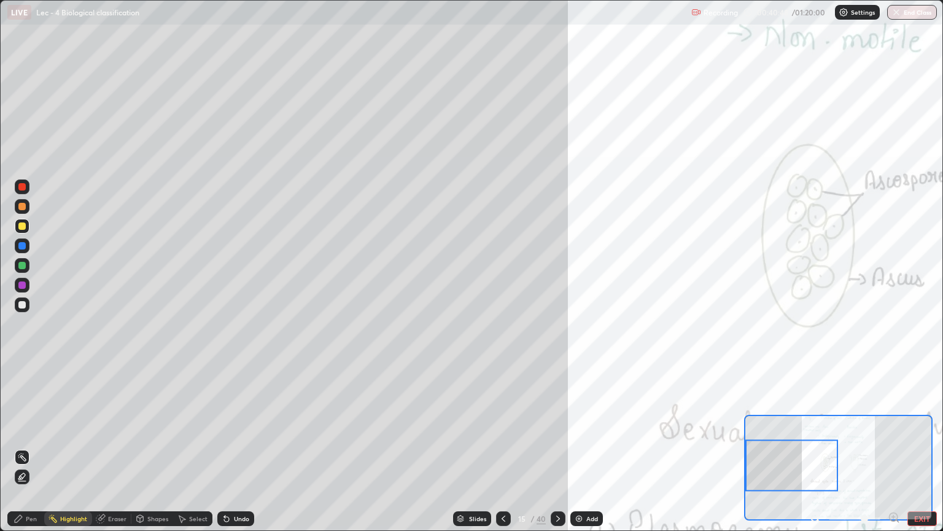
click at [21, 304] on div at bounding box center [21, 304] width 7 height 7
click at [18, 447] on icon at bounding box center [19, 518] width 10 height 10
click at [25, 268] on div at bounding box center [22, 265] width 15 height 15
click at [71, 447] on div "Highlight" at bounding box center [73, 518] width 27 height 6
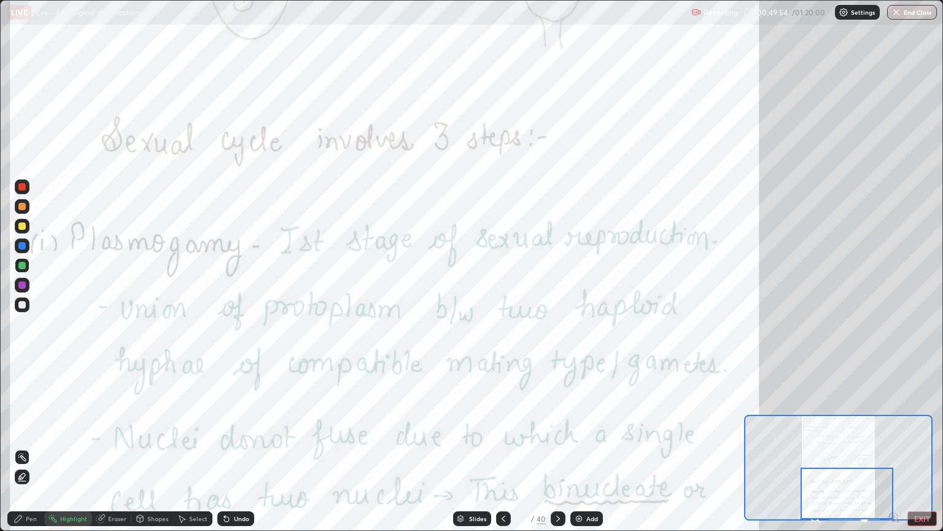
click at [563, 447] on div at bounding box center [558, 518] width 15 height 15
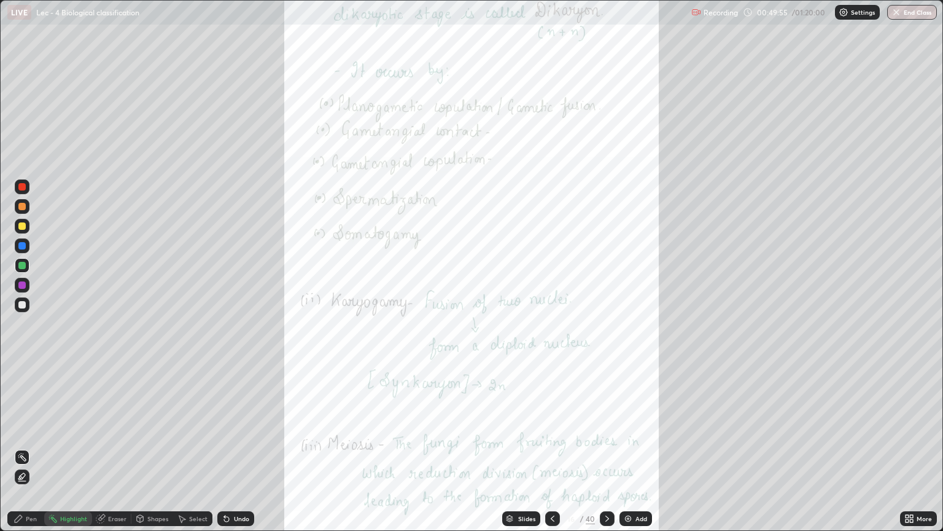
click at [908, 447] on icon at bounding box center [907, 516] width 3 height 3
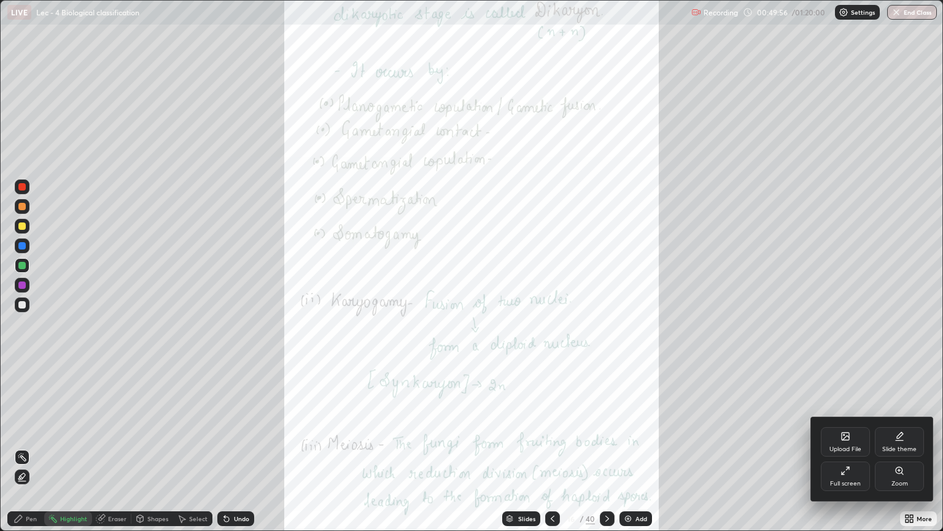
click at [894, 447] on div "Zoom" at bounding box center [899, 475] width 49 height 29
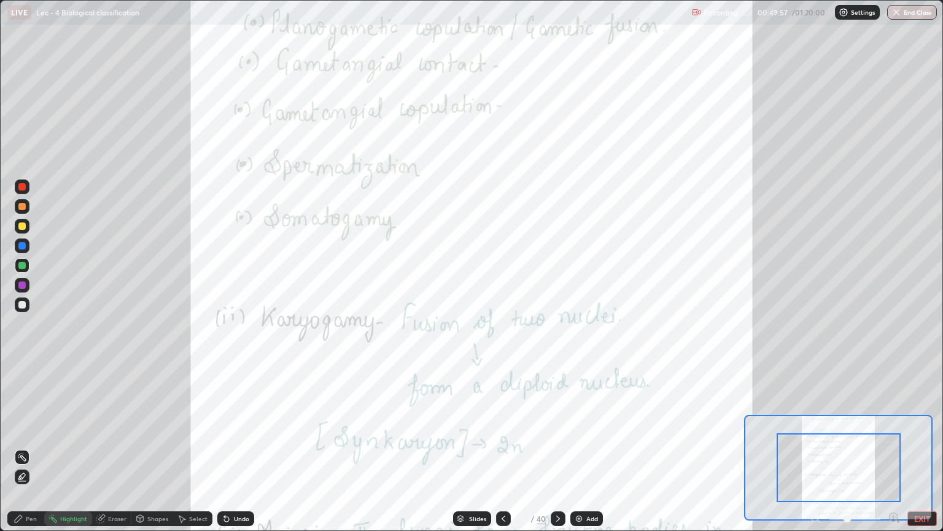
click at [895, 447] on icon at bounding box center [893, 517] width 3 height 0
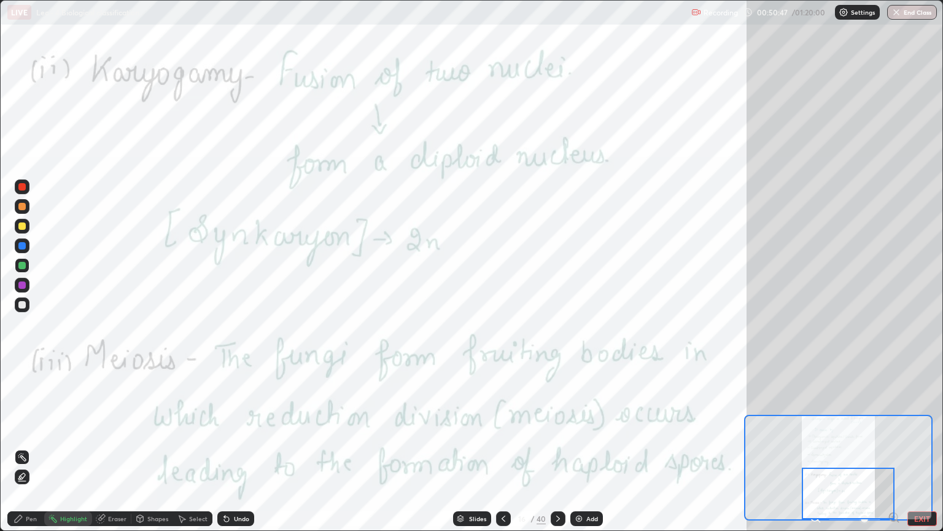
click at [557, 447] on icon at bounding box center [558, 518] width 10 height 10
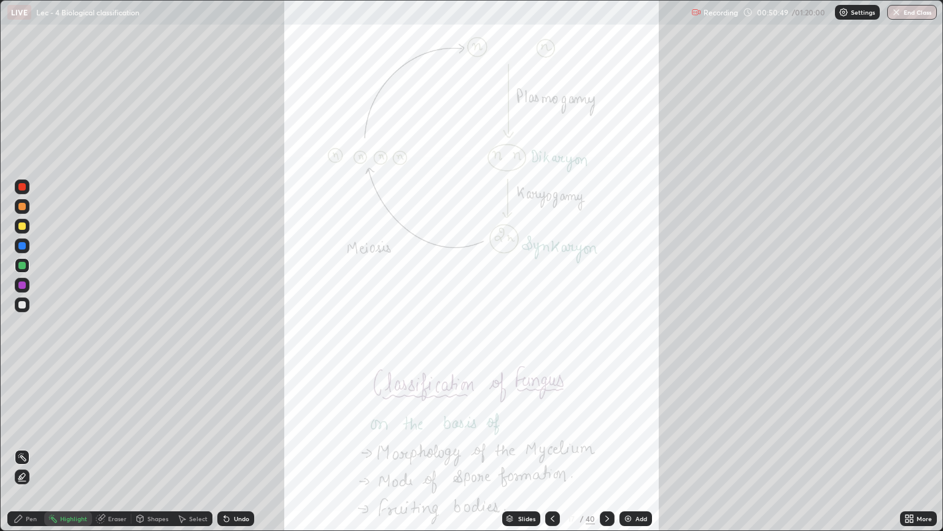
click at [927, 447] on div "More" at bounding box center [924, 518] width 15 height 6
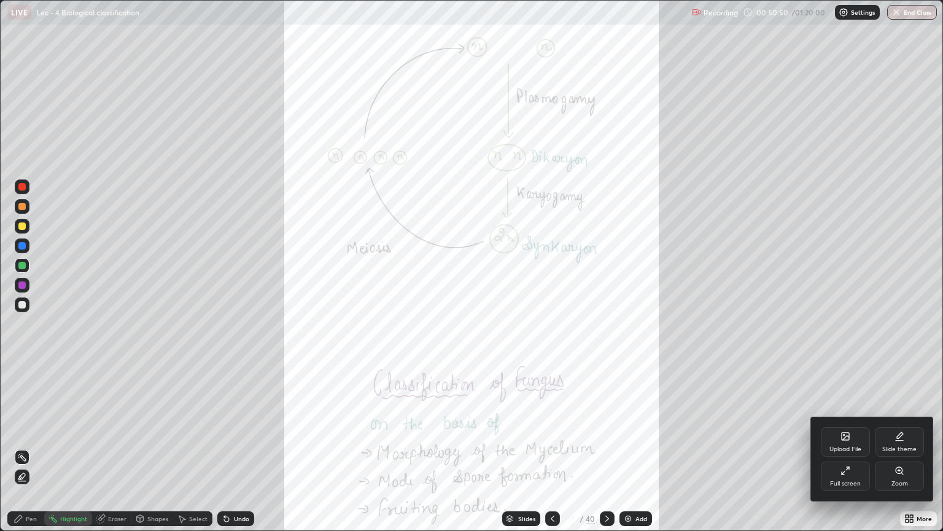
click at [902, 447] on div "Zoom" at bounding box center [899, 475] width 49 height 29
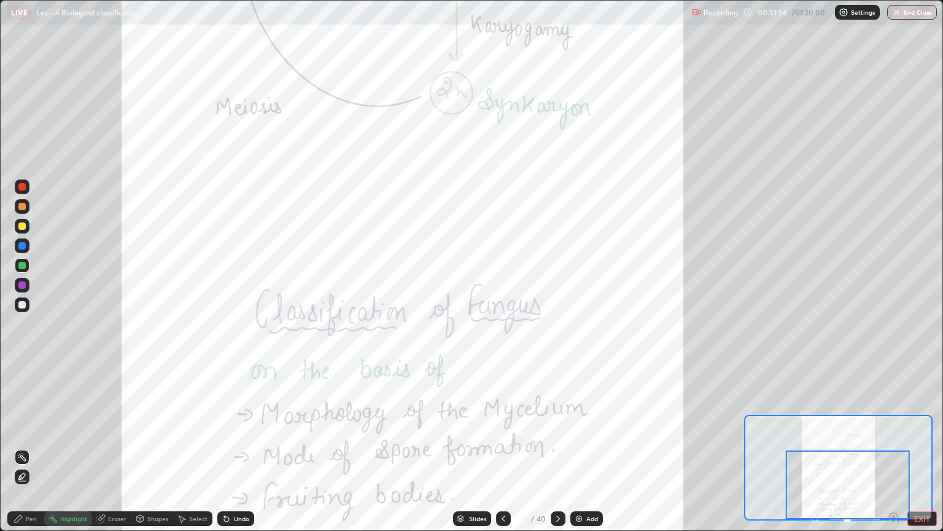
click at [557, 447] on icon at bounding box center [558, 518] width 10 height 10
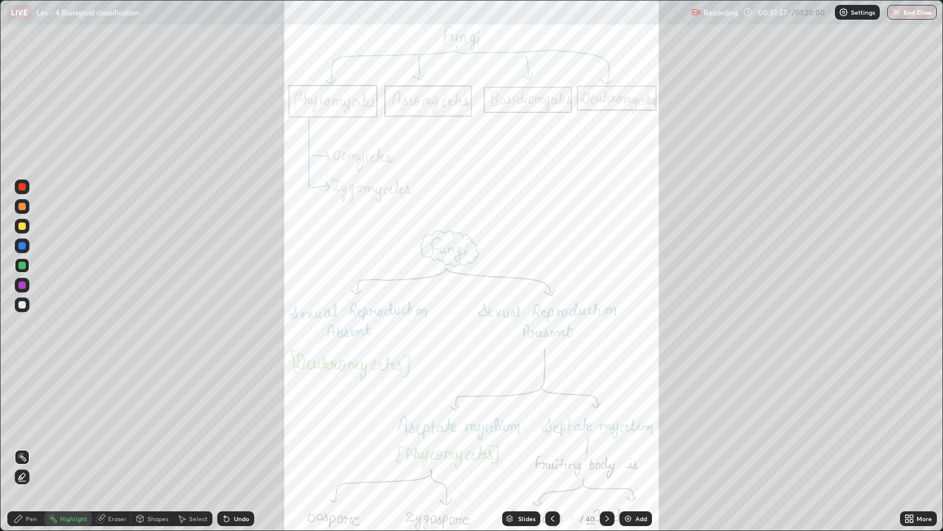
click at [912, 447] on icon at bounding box center [911, 516] width 3 height 3
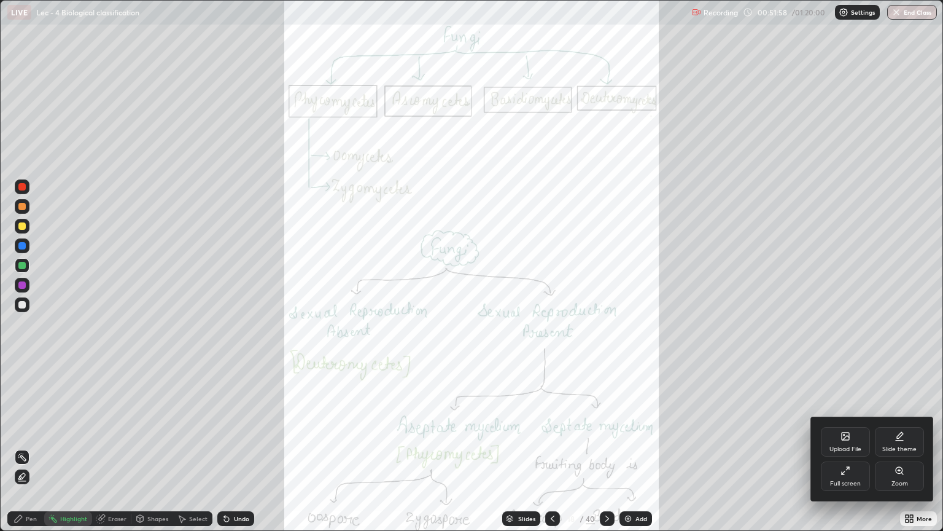
click at [903, 447] on div "Zoom" at bounding box center [900, 483] width 17 height 6
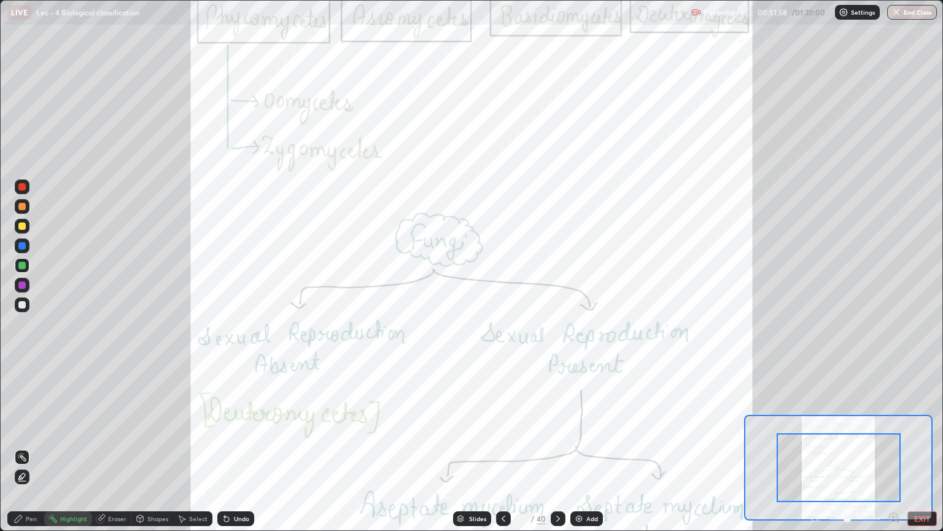
click at [897, 447] on icon at bounding box center [898, 521] width 2 height 2
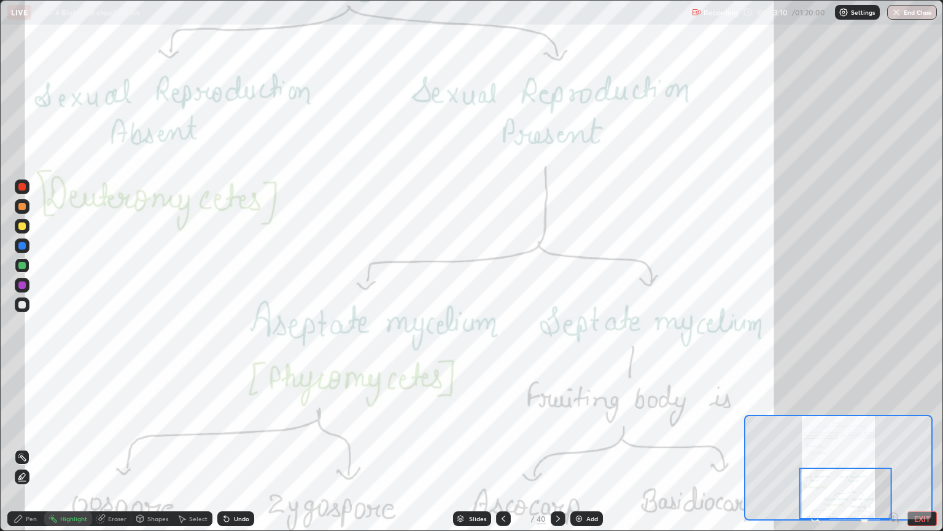
click at [557, 447] on icon at bounding box center [558, 518] width 10 height 10
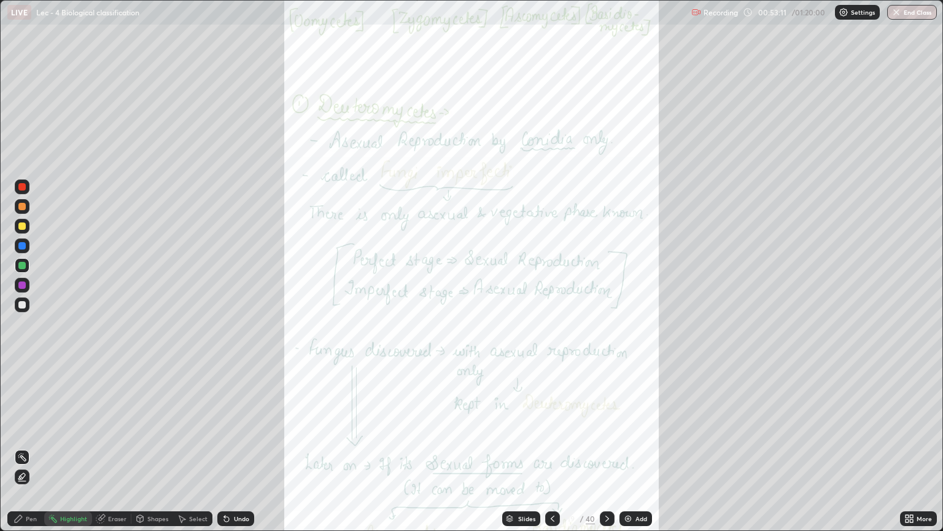
click at [926, 447] on div "More" at bounding box center [918, 518] width 37 height 15
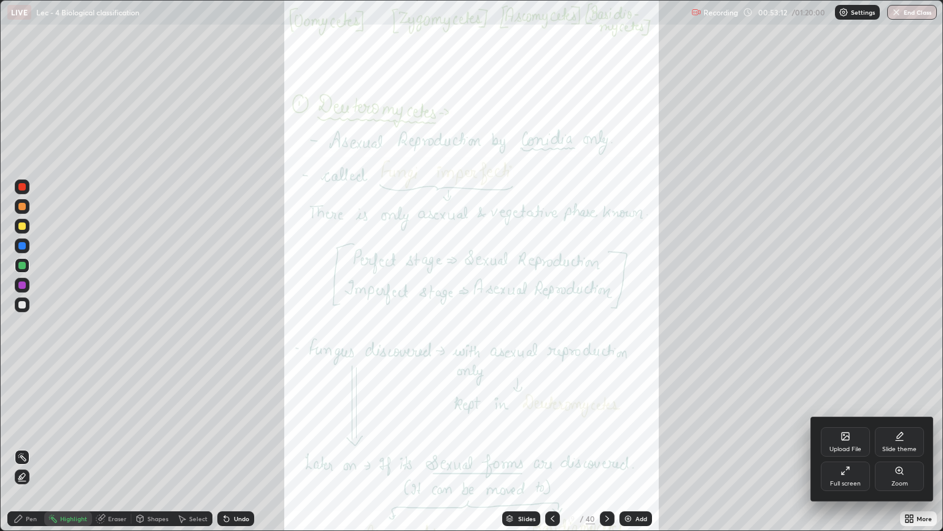
click at [903, 447] on div "Zoom" at bounding box center [899, 475] width 49 height 29
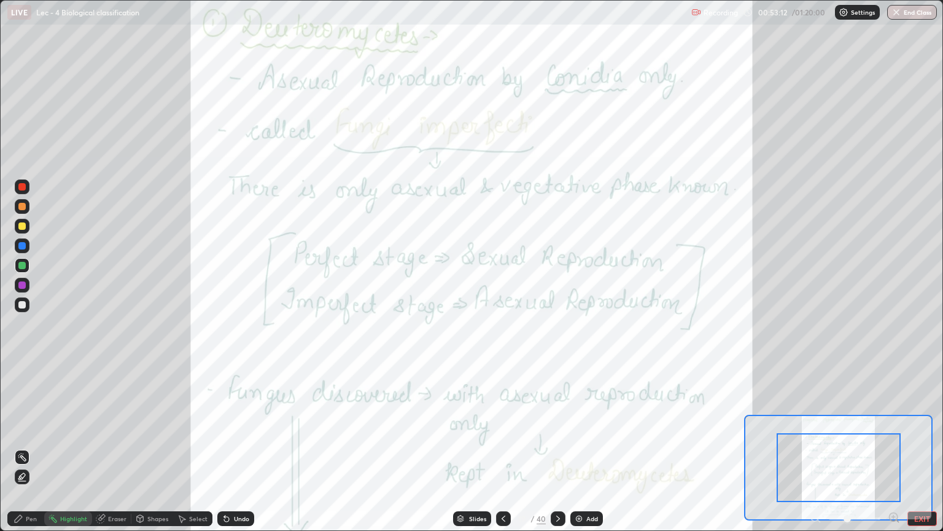
click at [897, 447] on icon at bounding box center [898, 521] width 2 height 2
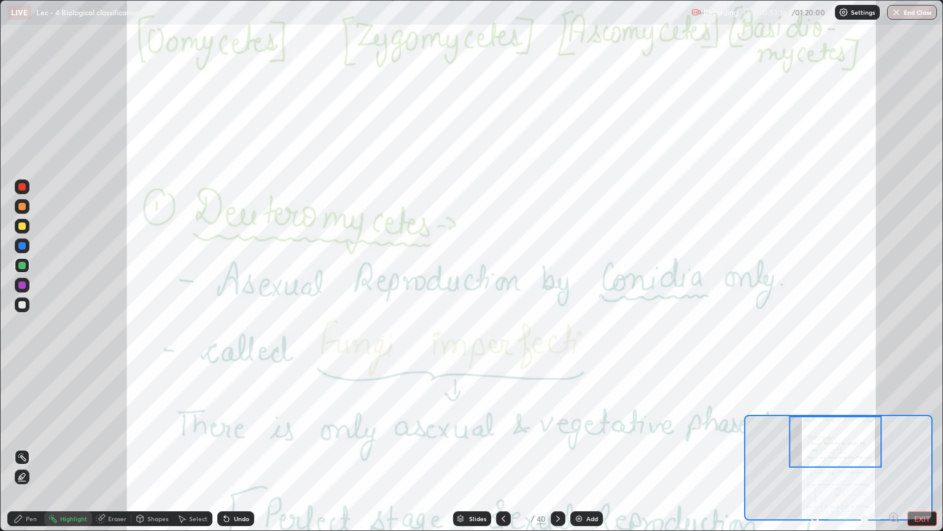
click at [502, 447] on icon at bounding box center [504, 518] width 10 height 10
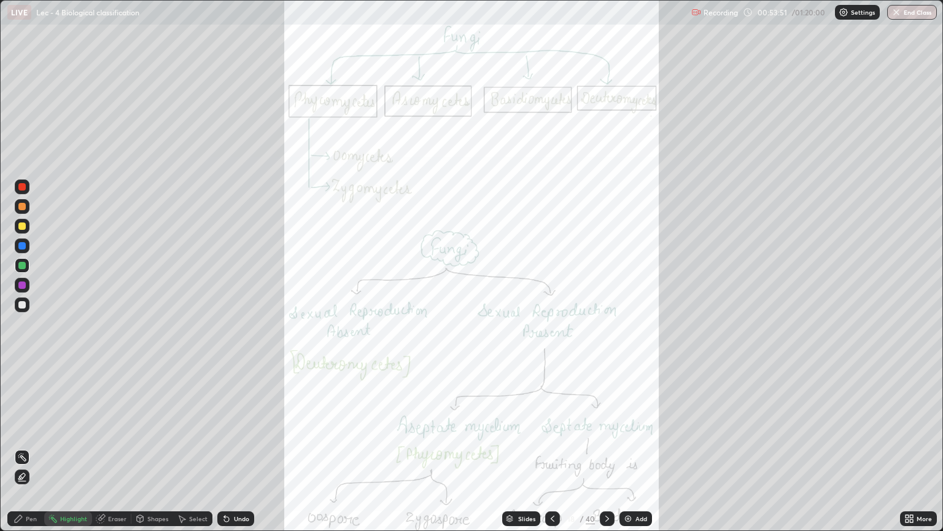
click at [607, 447] on icon at bounding box center [608, 518] width 10 height 10
click at [923, 447] on div "More" at bounding box center [924, 518] width 15 height 6
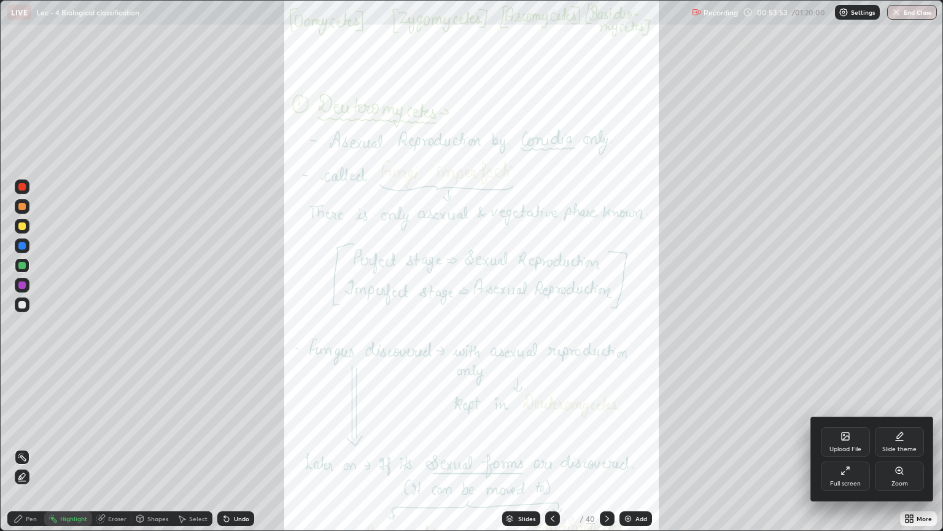
click at [902, 447] on div "Zoom" at bounding box center [899, 475] width 49 height 29
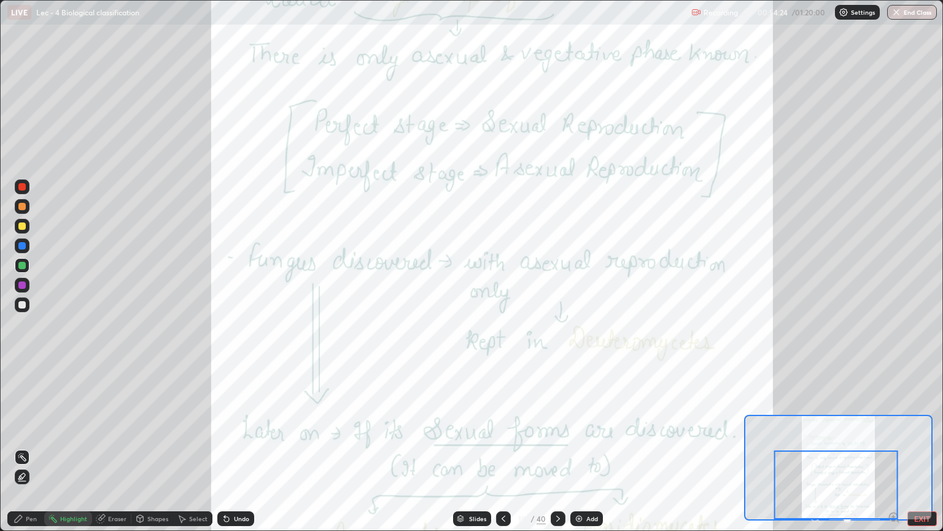
click at [924, 447] on button "EXIT" at bounding box center [922, 518] width 29 height 15
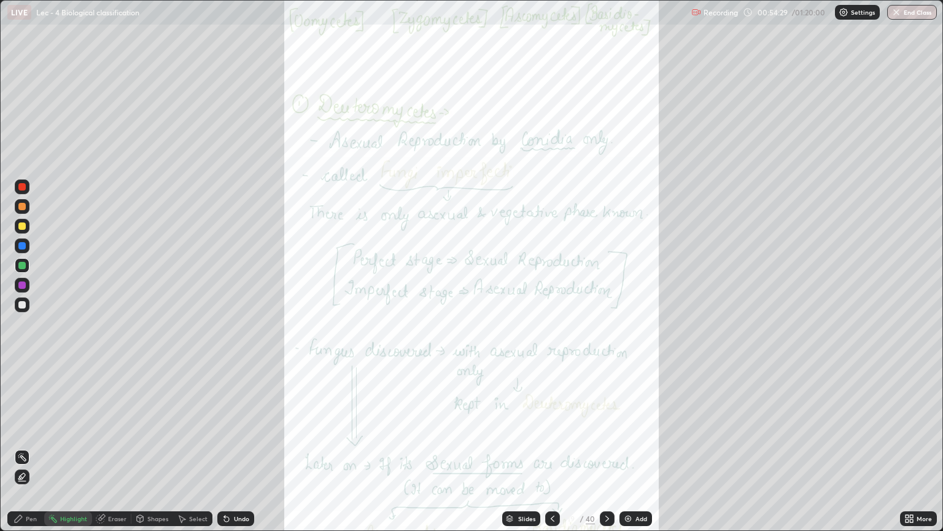
click at [523, 447] on div "Slides" at bounding box center [526, 518] width 17 height 6
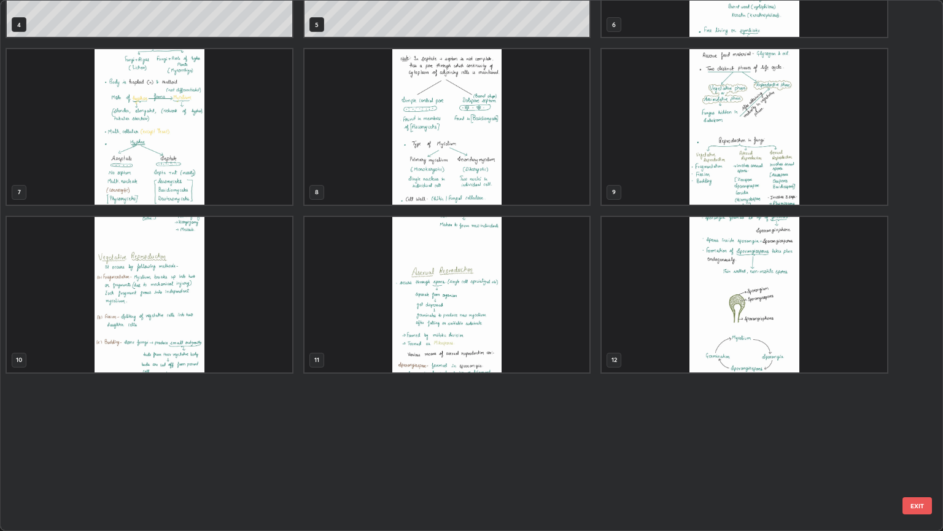
scroll to position [0, 0]
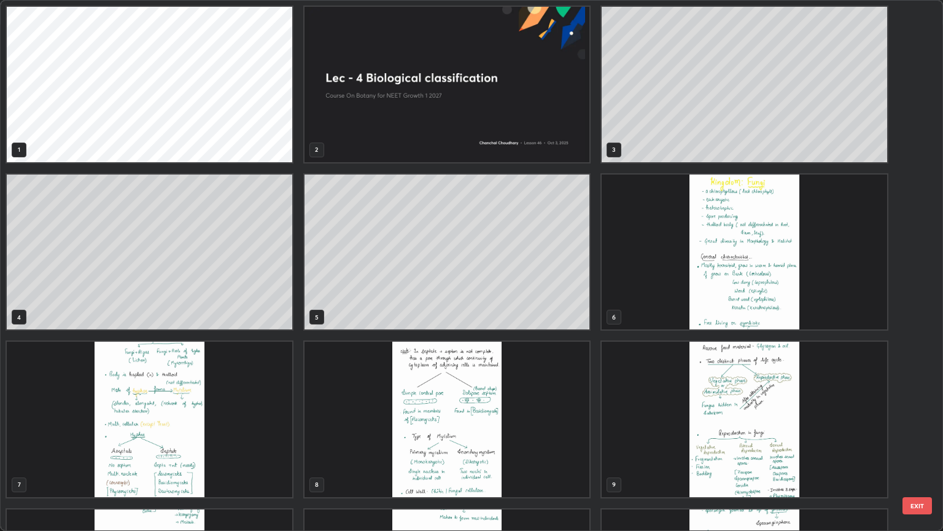
click at [716, 292] on img "grid" at bounding box center [745, 251] width 286 height 155
click at [719, 292] on img "grid" at bounding box center [745, 251] width 286 height 155
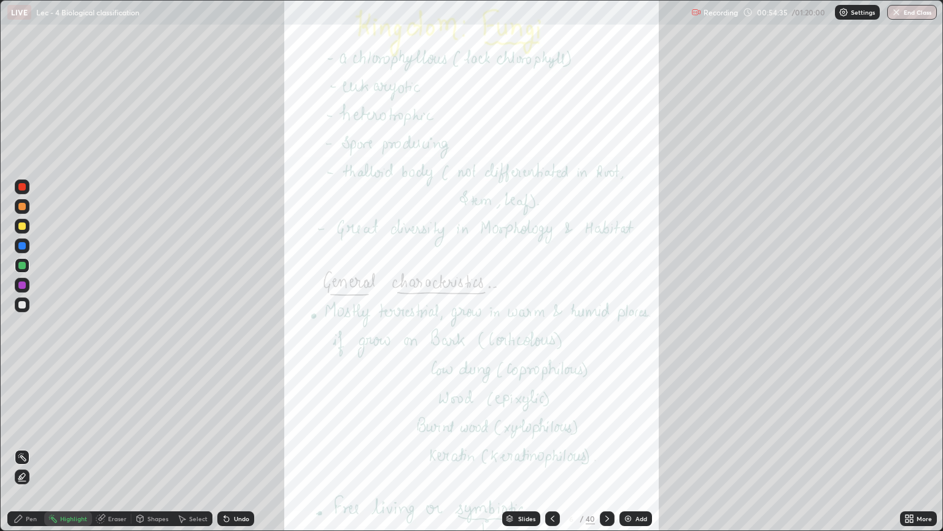
click at [911, 447] on icon at bounding box center [911, 516] width 3 height 3
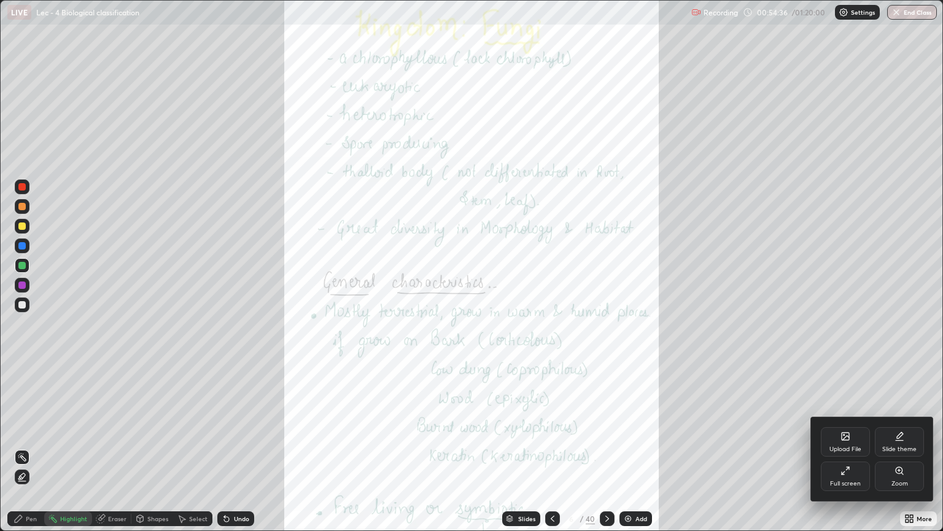
click at [902, 447] on icon at bounding box center [899, 470] width 7 height 7
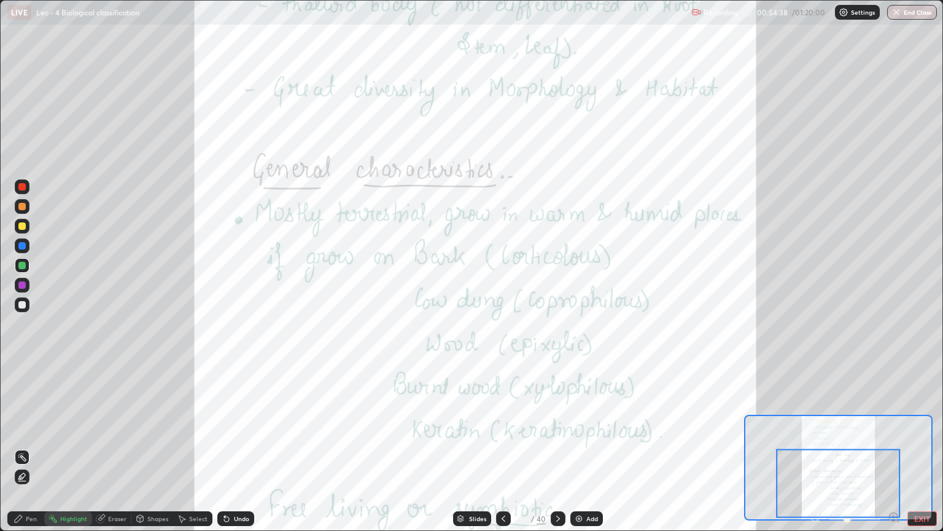
click at [894, 447] on div at bounding box center [838, 482] width 124 height 69
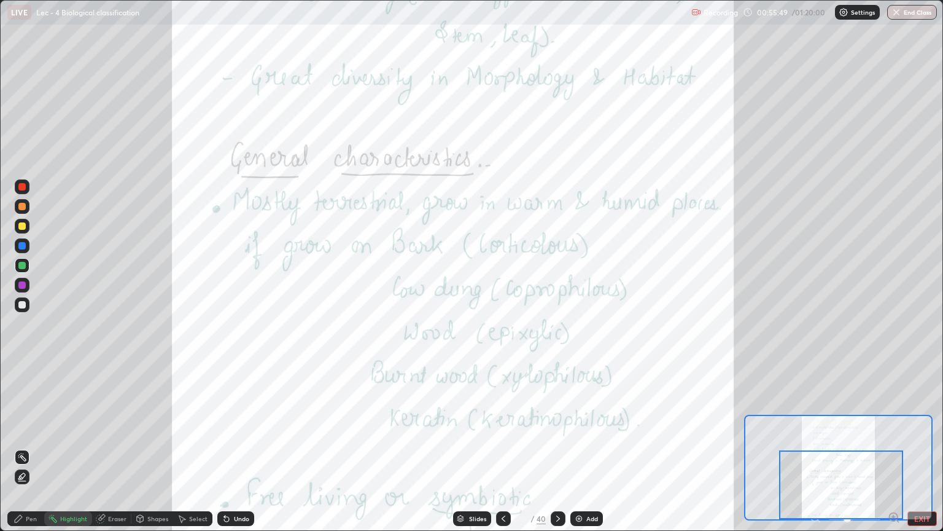
click at [892, 447] on div at bounding box center [841, 484] width 124 height 69
click at [896, 447] on div at bounding box center [841, 484] width 124 height 69
click at [918, 447] on button "EXIT" at bounding box center [922, 518] width 29 height 15
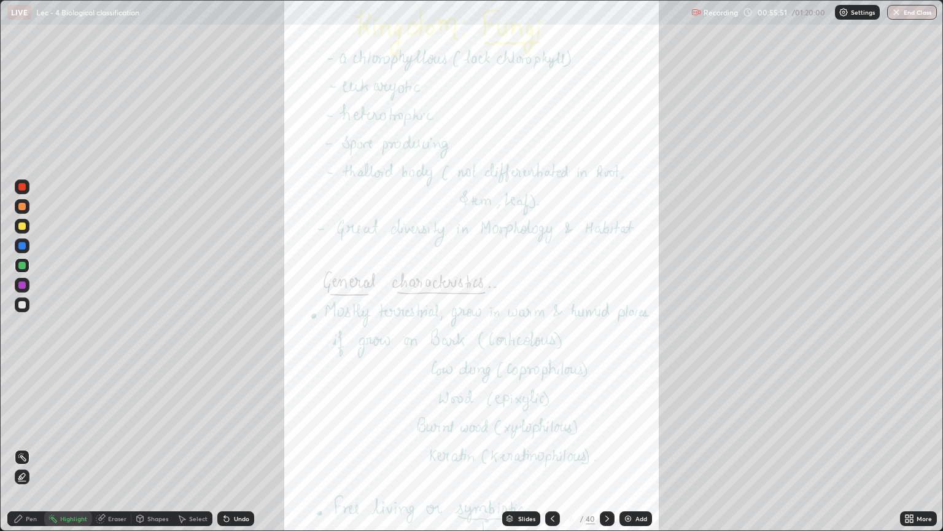
click at [912, 447] on icon at bounding box center [911, 516] width 3 height 3
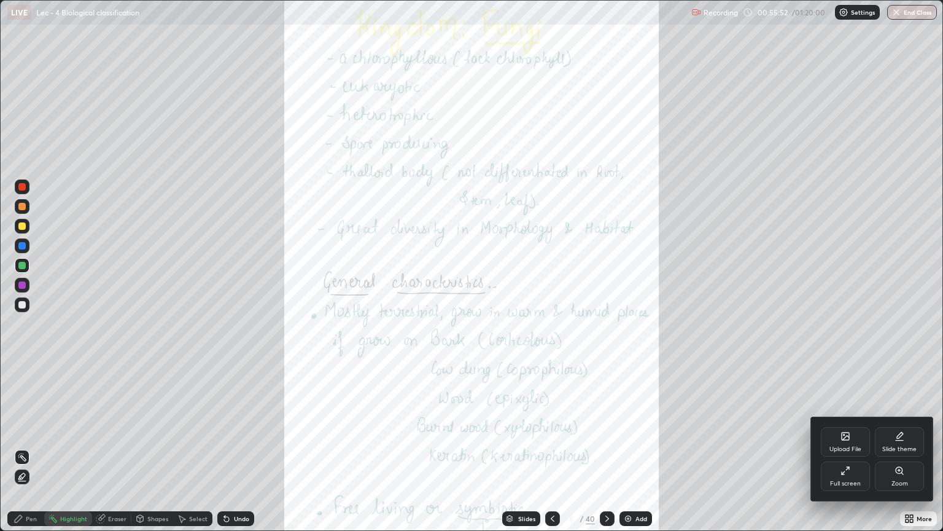
click at [896, 447] on div "Zoom" at bounding box center [899, 475] width 49 height 29
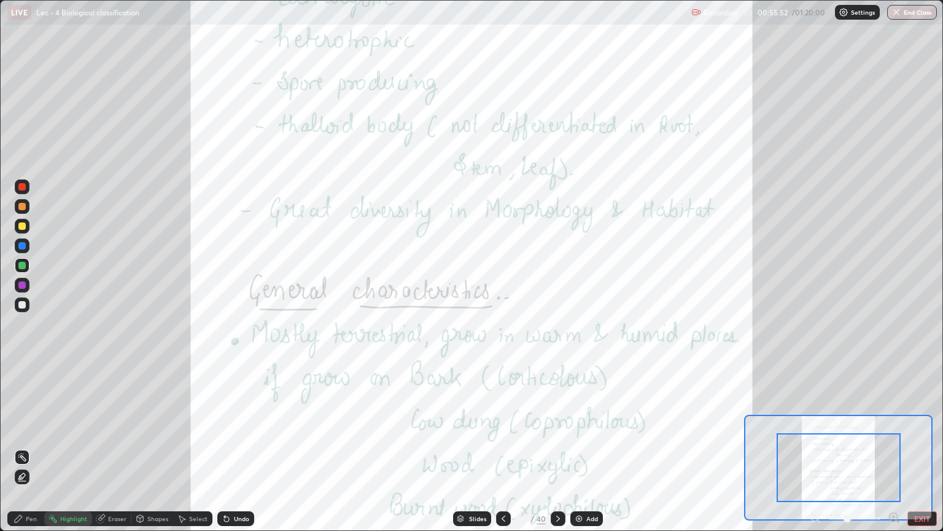
click at [893, 447] on icon at bounding box center [893, 517] width 3 height 0
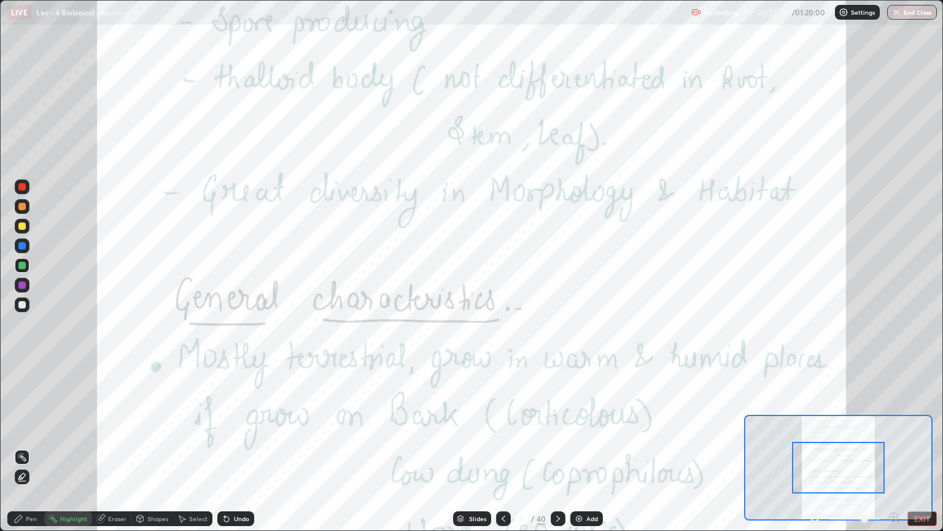
click at [894, 447] on icon at bounding box center [894, 516] width 0 height 3
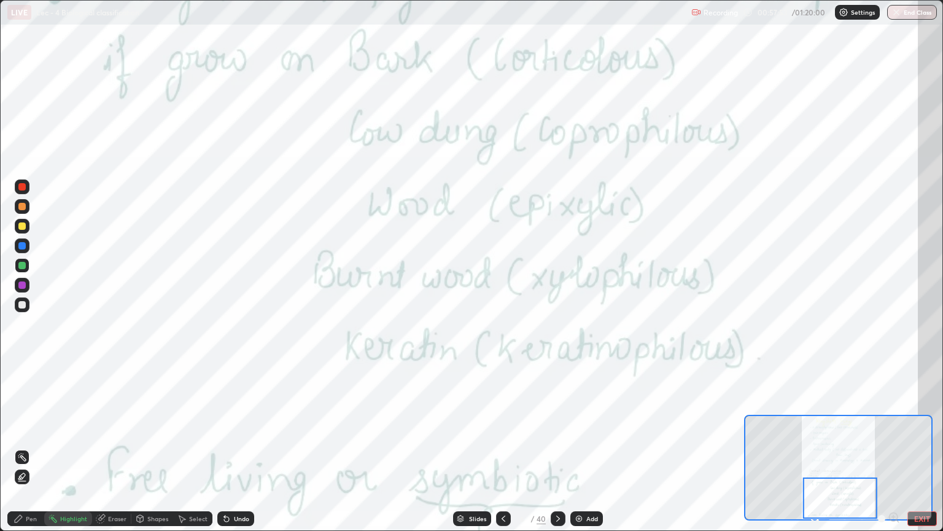
click at [556, 447] on icon at bounding box center [558, 518] width 10 height 10
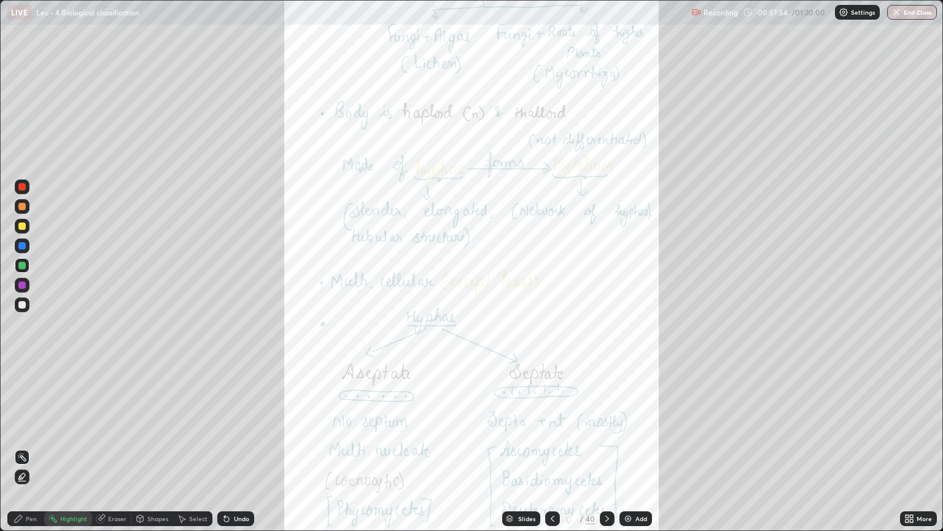
click at [921, 447] on div "More" at bounding box center [924, 518] width 15 height 6
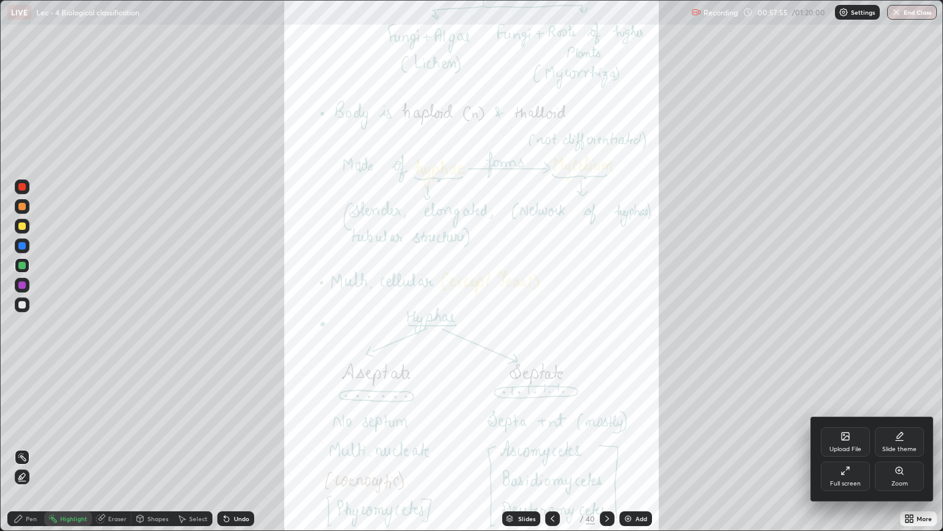
click at [905, 447] on div "Zoom" at bounding box center [899, 475] width 49 height 29
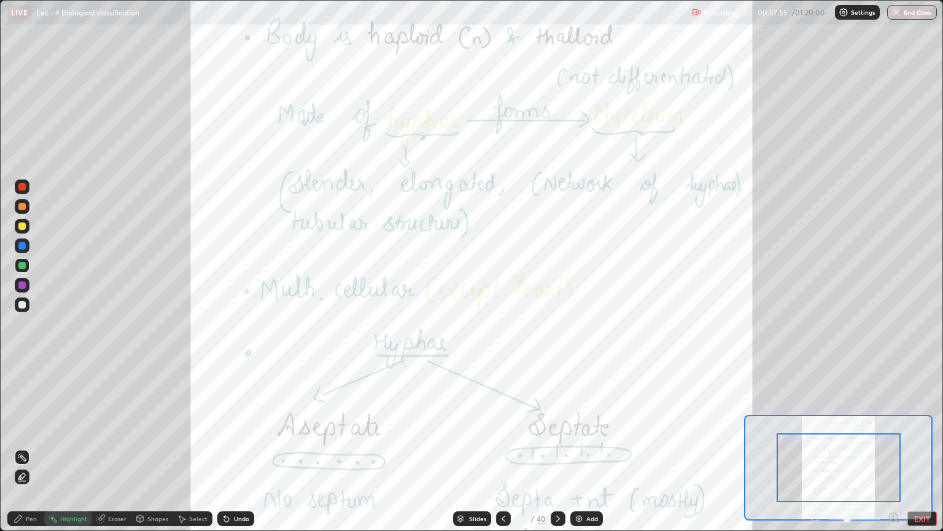
click at [894, 447] on icon at bounding box center [893, 517] width 3 height 0
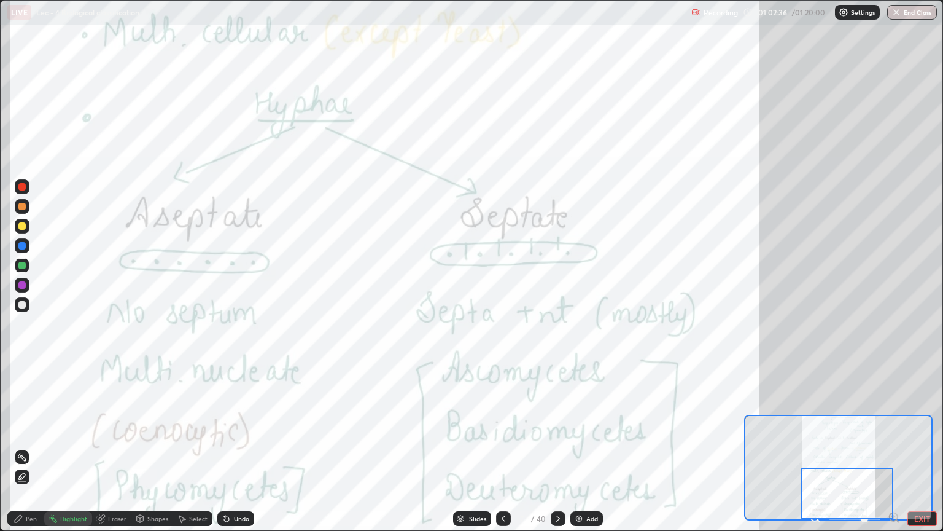
click at [558, 447] on icon at bounding box center [558, 518] width 10 height 10
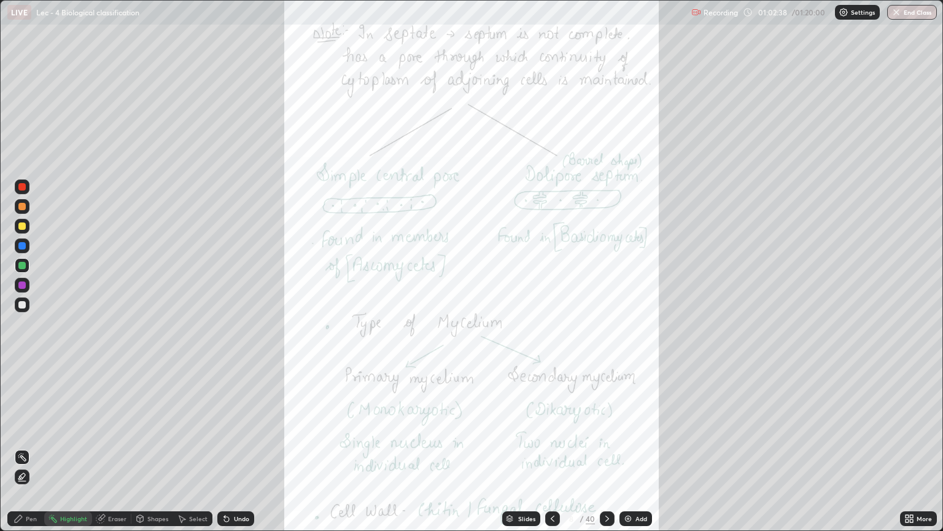
click at [916, 447] on div "More" at bounding box center [918, 518] width 37 height 15
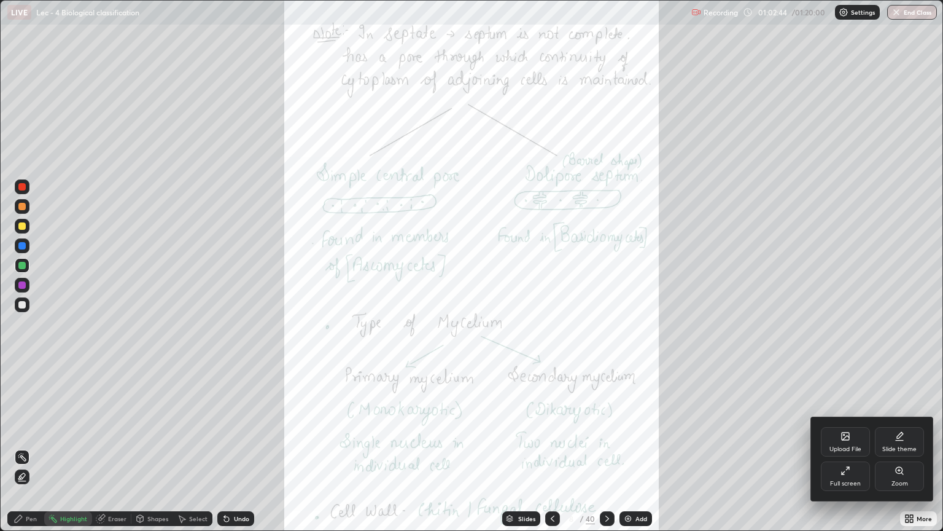
click at [897, 447] on div "Zoom" at bounding box center [899, 475] width 49 height 29
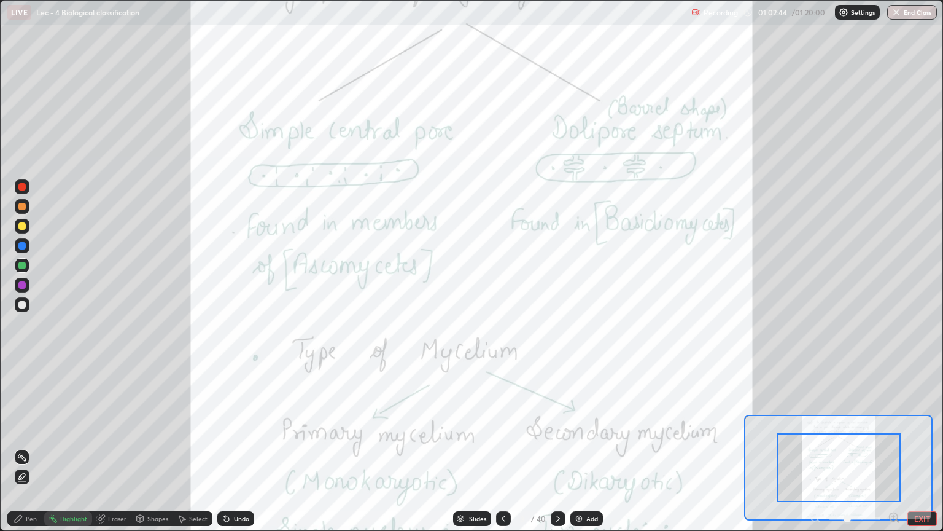
click at [894, 447] on icon at bounding box center [893, 517] width 3 height 0
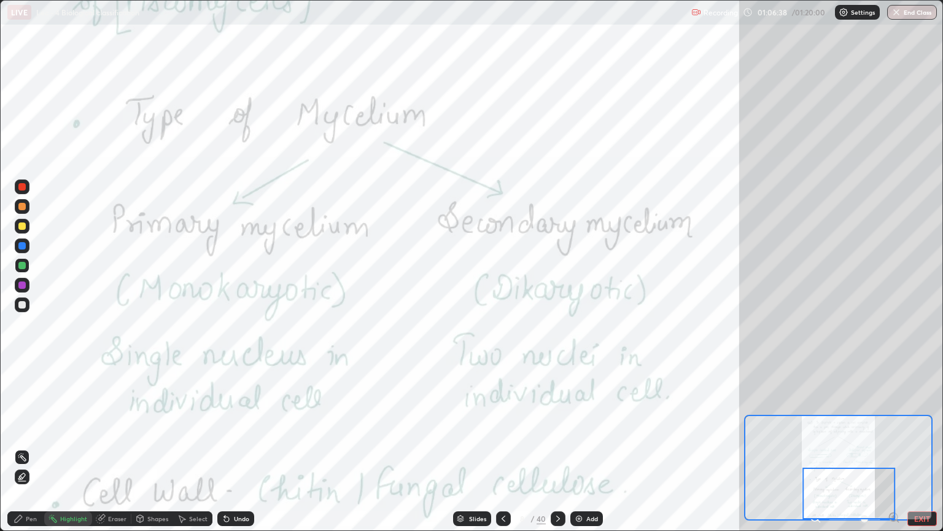
click at [556, 447] on icon at bounding box center [558, 518] width 4 height 6
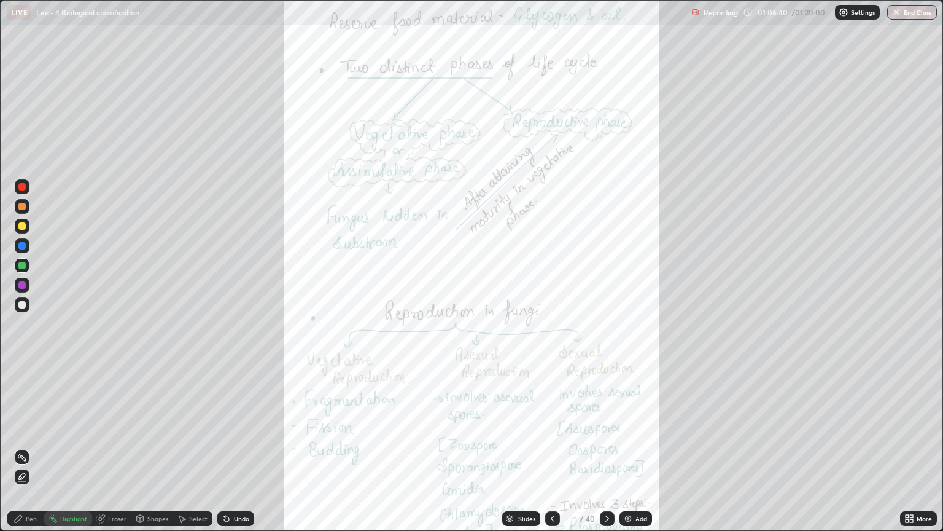
click at [911, 447] on icon at bounding box center [911, 516] width 3 height 3
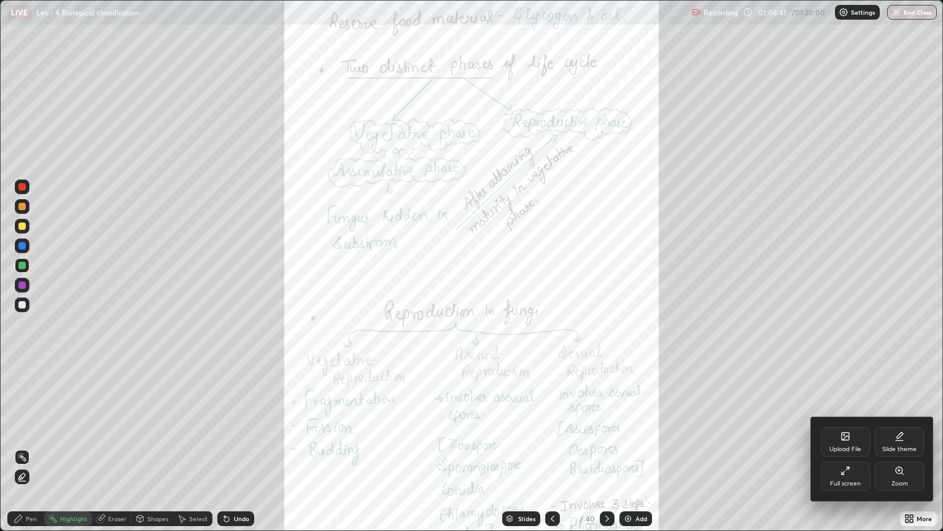
click at [905, 447] on div "Zoom" at bounding box center [899, 475] width 49 height 29
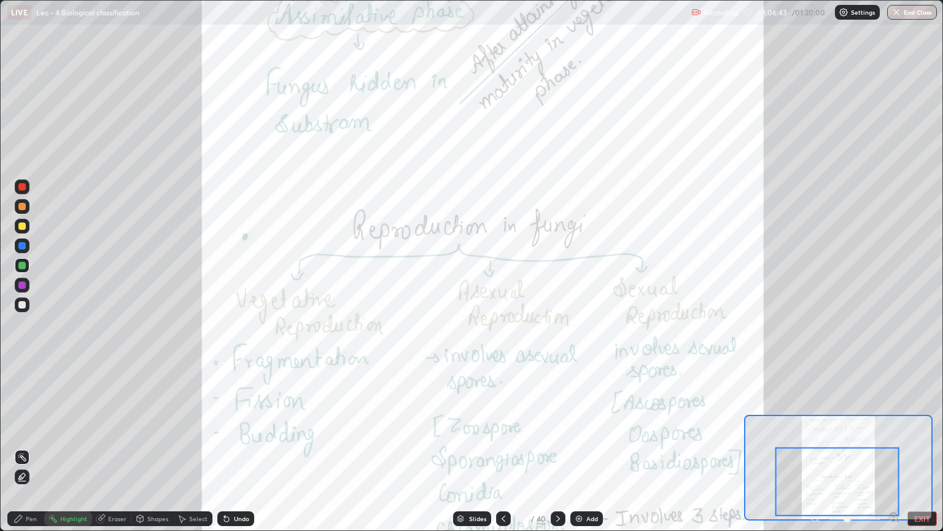
click at [893, 447] on icon at bounding box center [893, 517] width 3 height 0
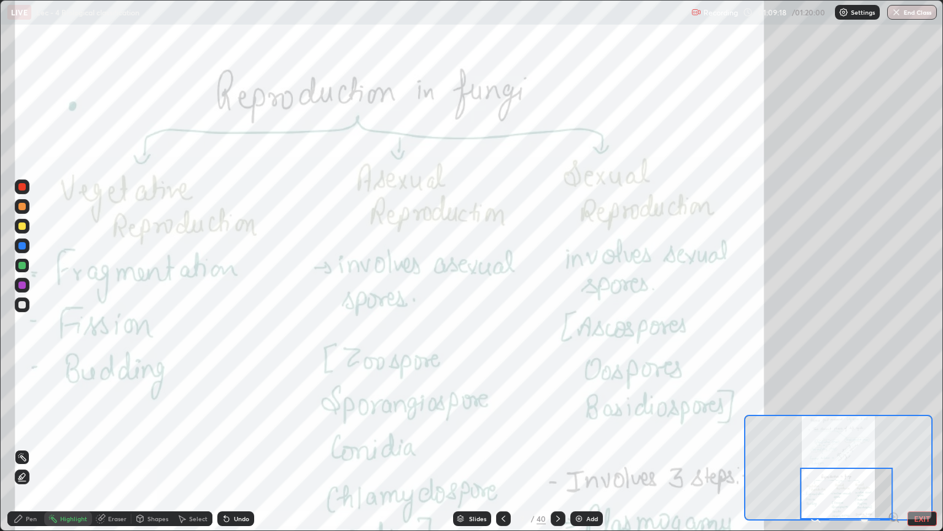
click at [557, 447] on icon at bounding box center [558, 518] width 10 height 10
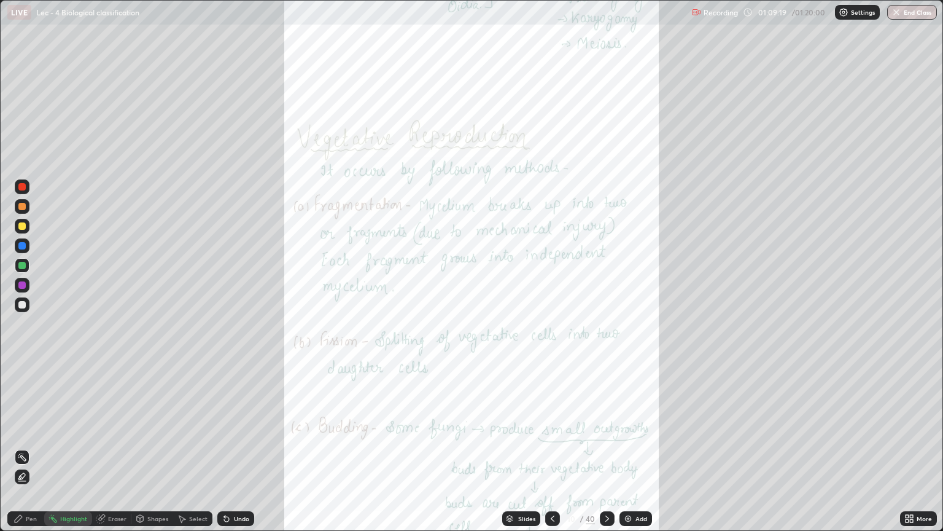
click at [907, 447] on icon at bounding box center [907, 516] width 3 height 3
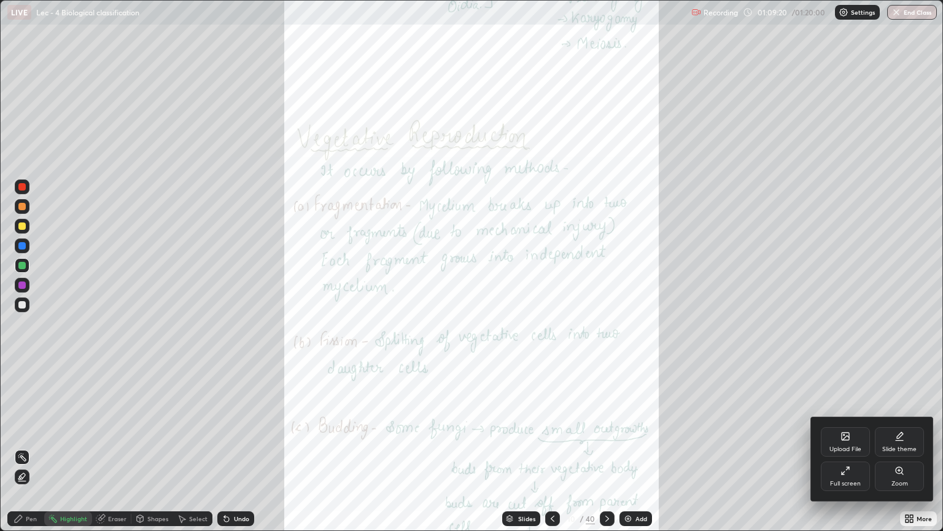
click at [895, 447] on div "Zoom" at bounding box center [899, 475] width 49 height 29
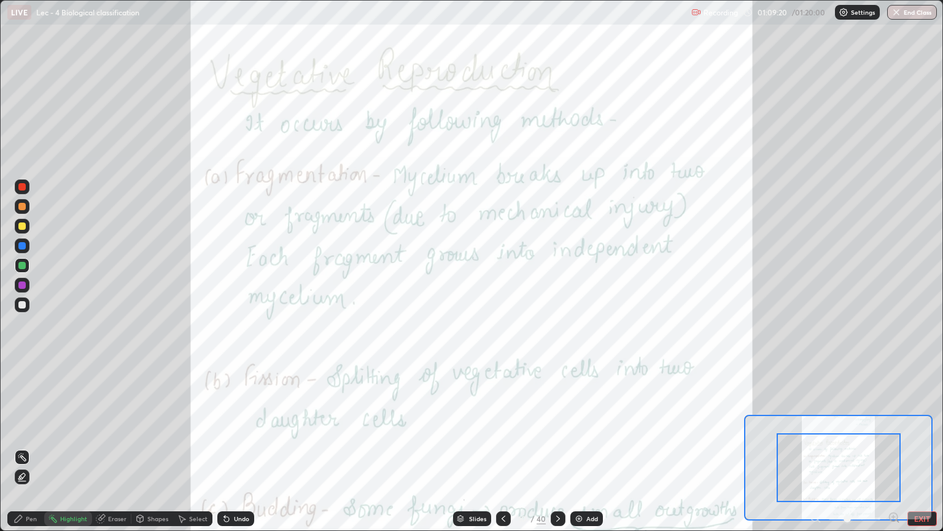
click at [897, 447] on icon at bounding box center [894, 517] width 8 height 8
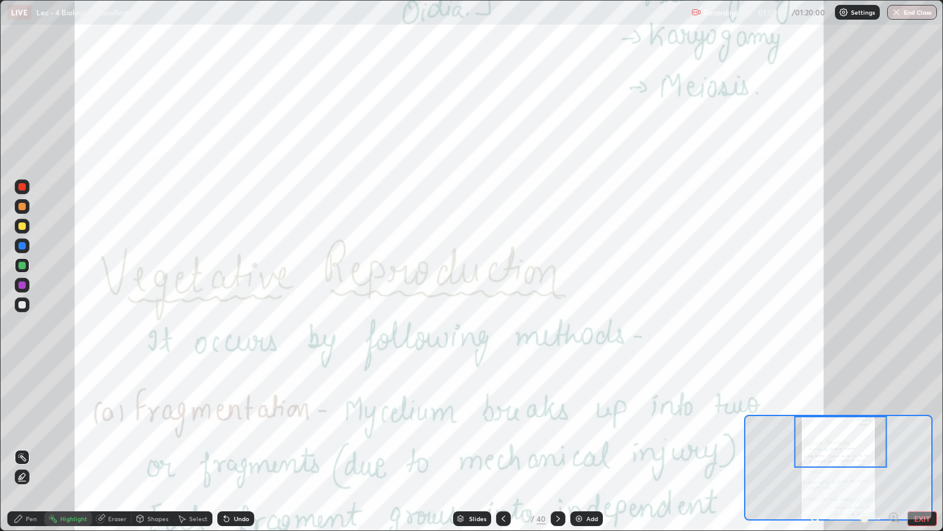
click at [867, 442] on div at bounding box center [841, 442] width 93 height 52
click at [504, 447] on icon at bounding box center [504, 518] width 10 height 10
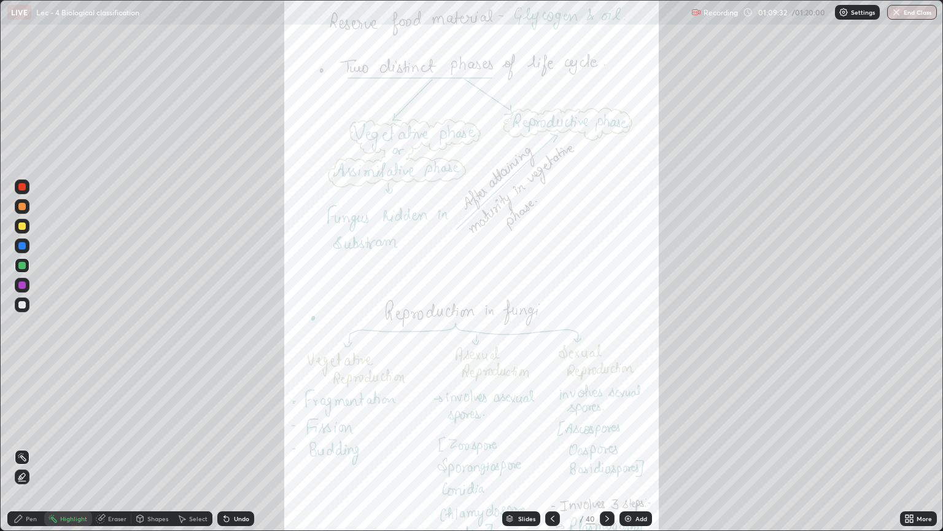
click at [910, 447] on icon at bounding box center [911, 516] width 3 height 3
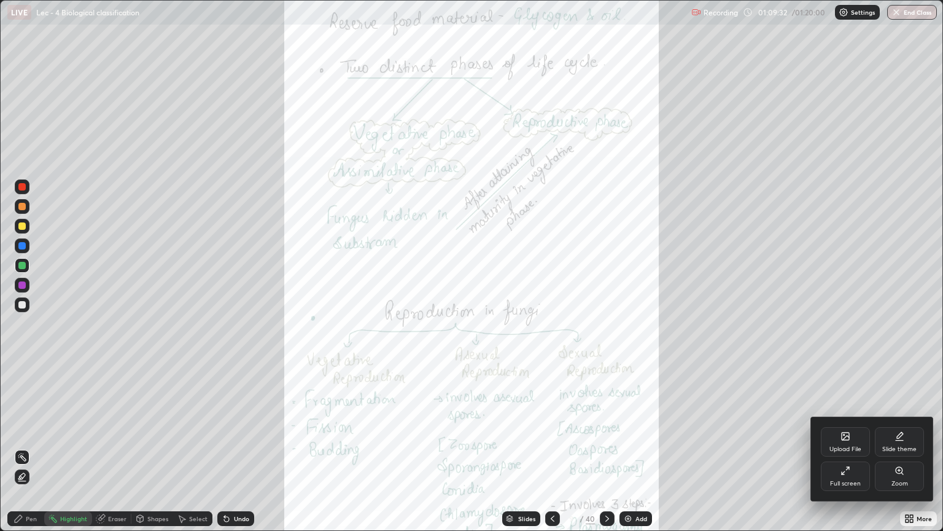
click at [911, 447] on div "Zoom" at bounding box center [899, 475] width 49 height 29
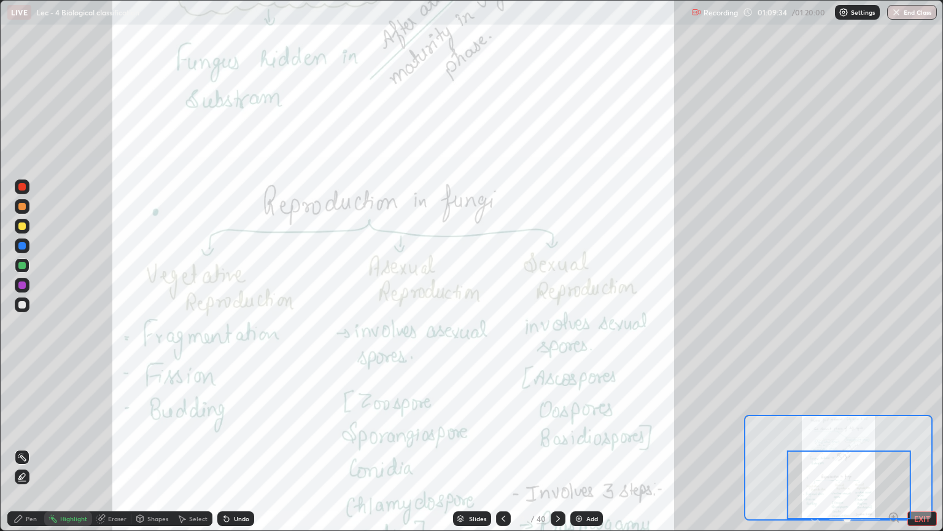
click at [895, 447] on div at bounding box center [849, 484] width 124 height 69
click at [559, 447] on icon at bounding box center [558, 518] width 10 height 10
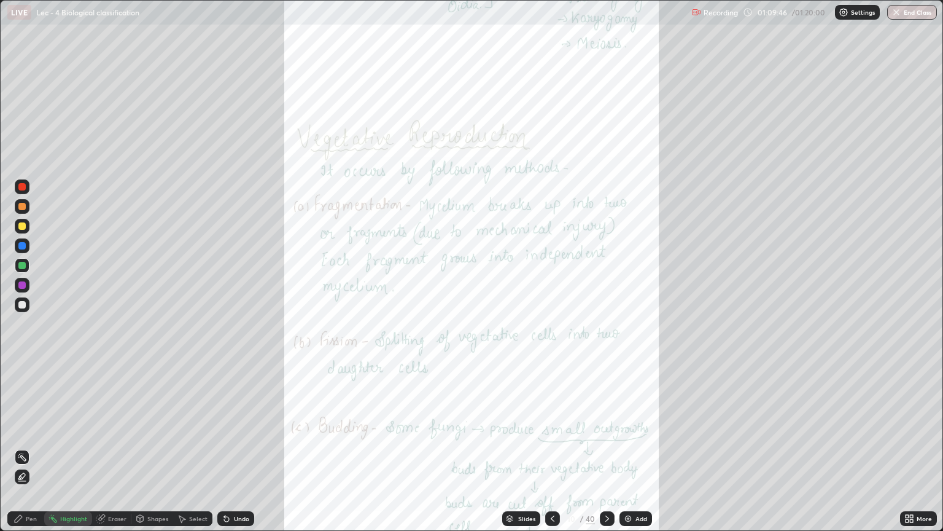
click at [926, 447] on div "More" at bounding box center [924, 518] width 15 height 6
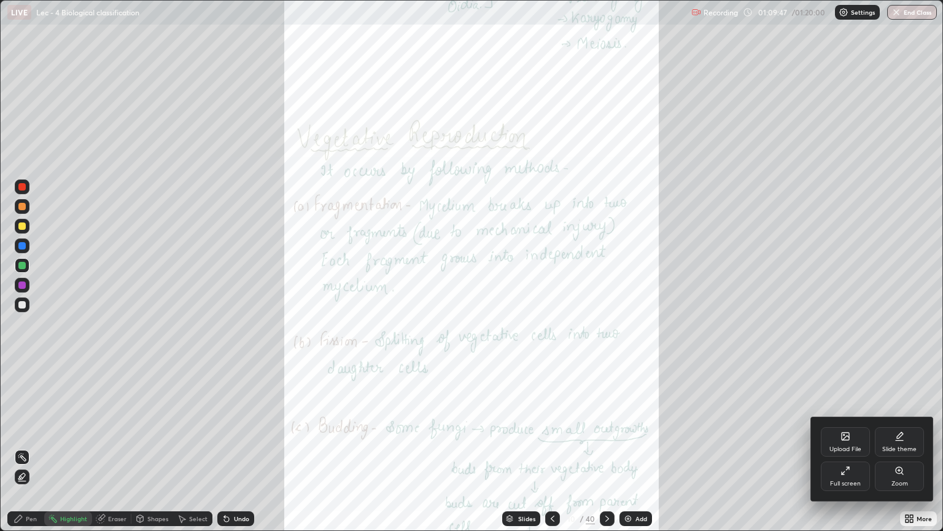
click at [908, 447] on div "Zoom" at bounding box center [900, 483] width 17 height 6
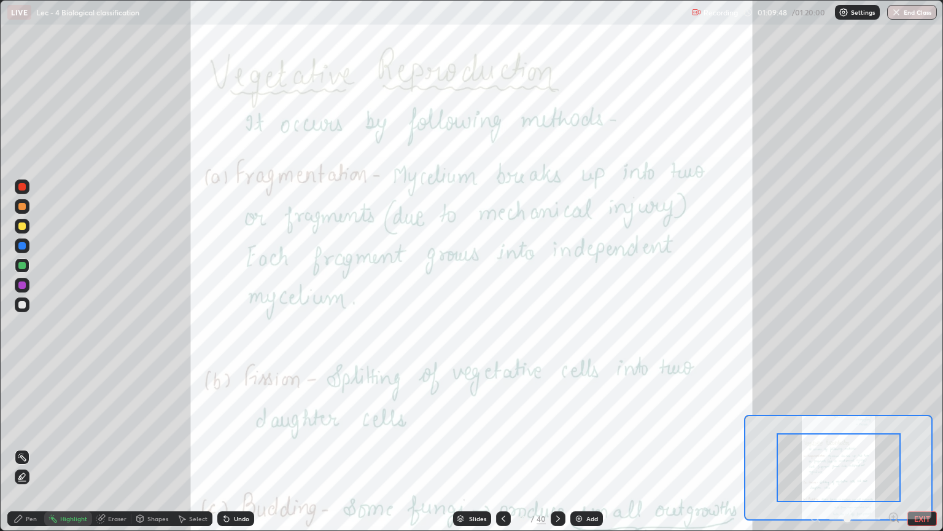
click at [894, 447] on icon at bounding box center [893, 517] width 3 height 0
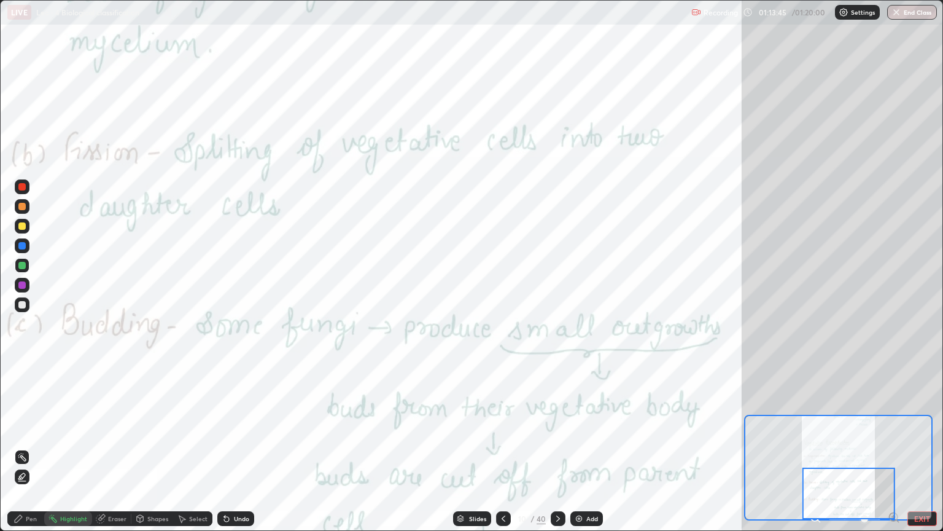
click at [557, 447] on icon at bounding box center [558, 518] width 10 height 10
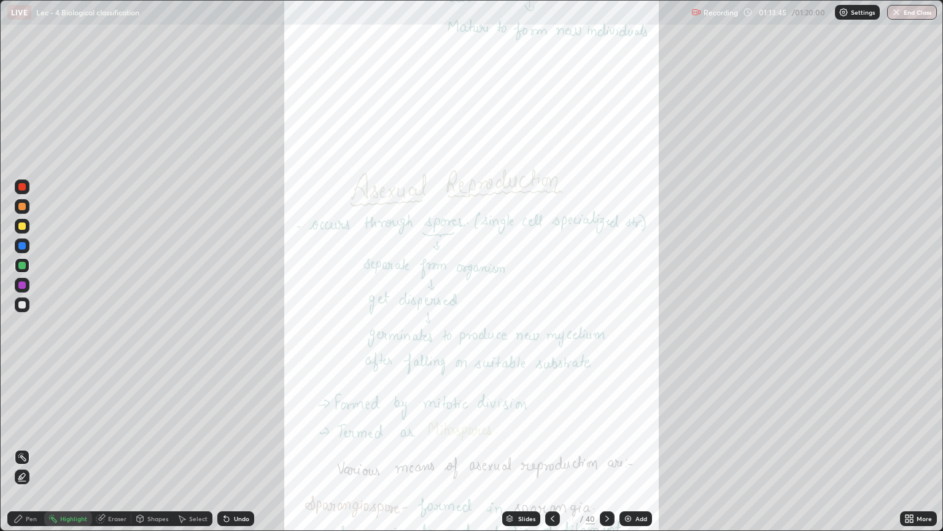
click at [916, 447] on div "More" at bounding box center [918, 518] width 37 height 15
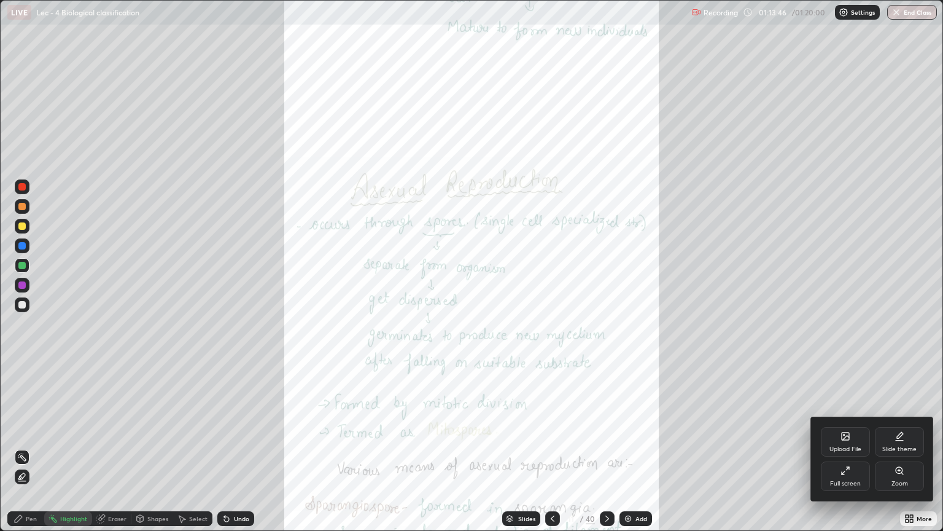
click at [895, 447] on div "Zoom" at bounding box center [900, 483] width 17 height 6
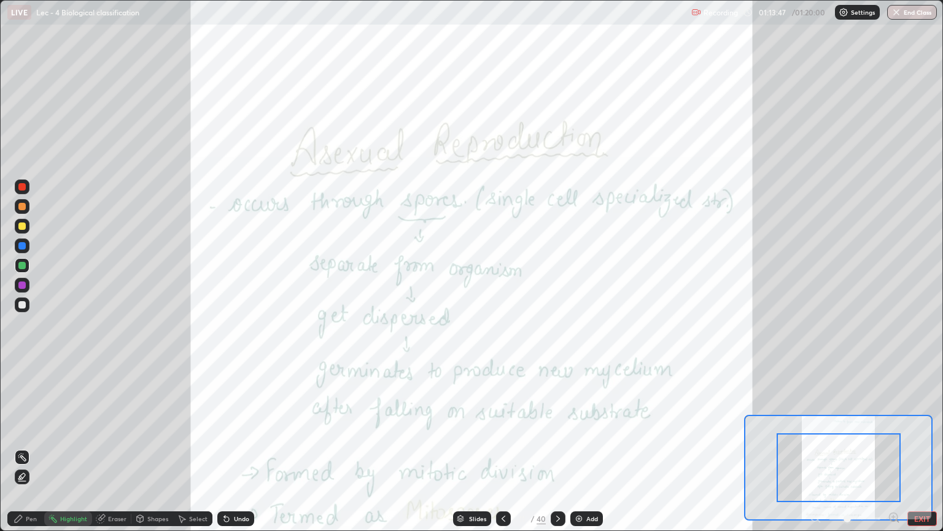
click at [897, 447] on icon at bounding box center [898, 521] width 2 height 2
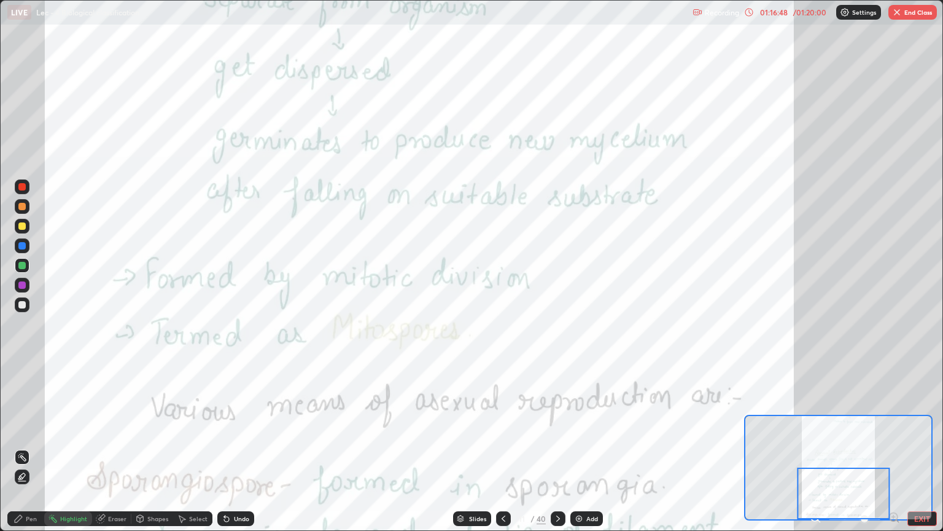
click at [557, 447] on icon at bounding box center [558, 518] width 10 height 10
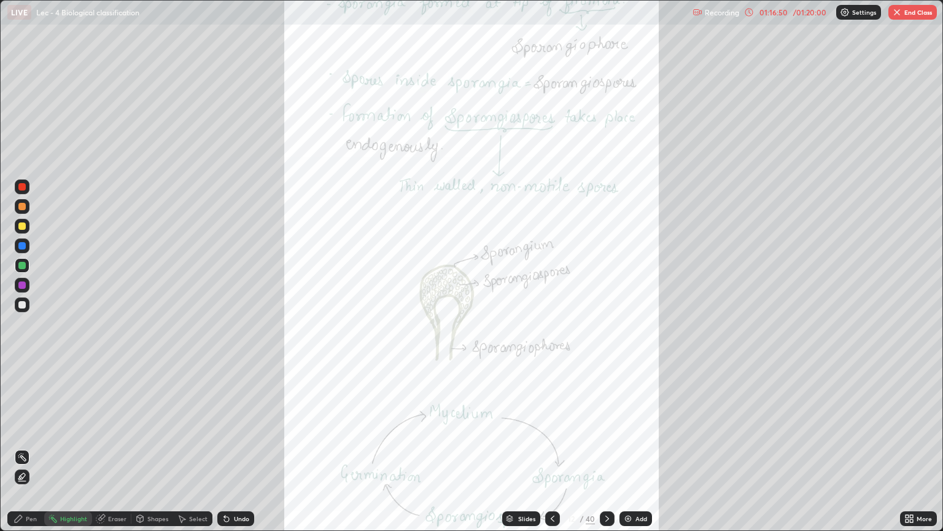
click at [918, 447] on div "More" at bounding box center [918, 518] width 37 height 15
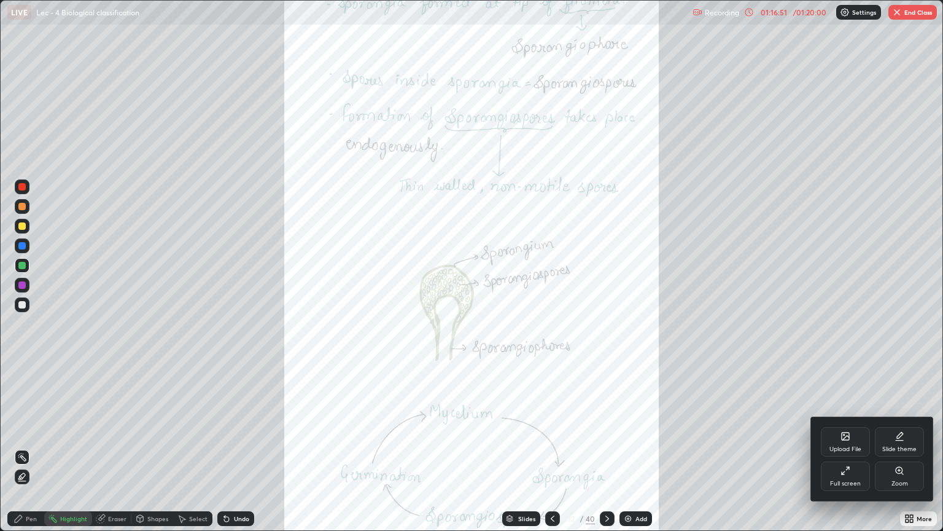
click at [913, 447] on div "Zoom" at bounding box center [899, 475] width 49 height 29
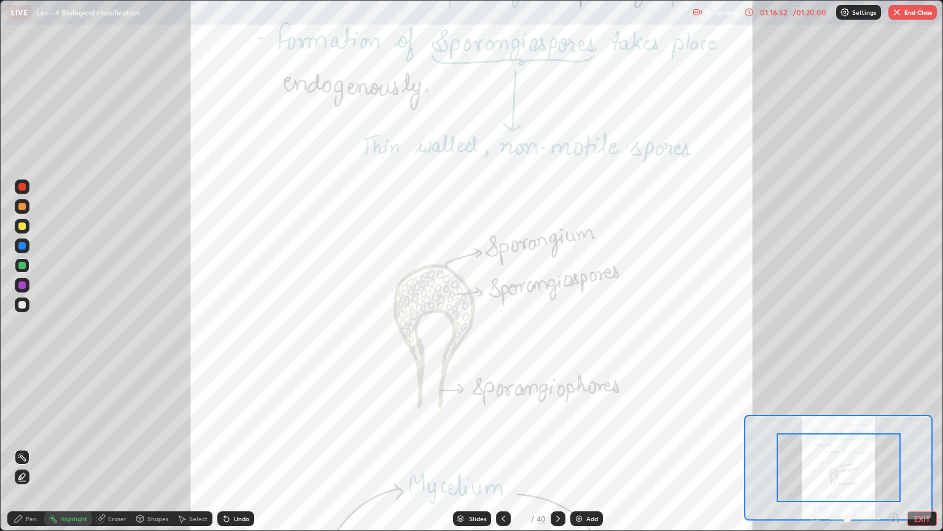
click at [893, 447] on icon at bounding box center [893, 517] width 3 height 0
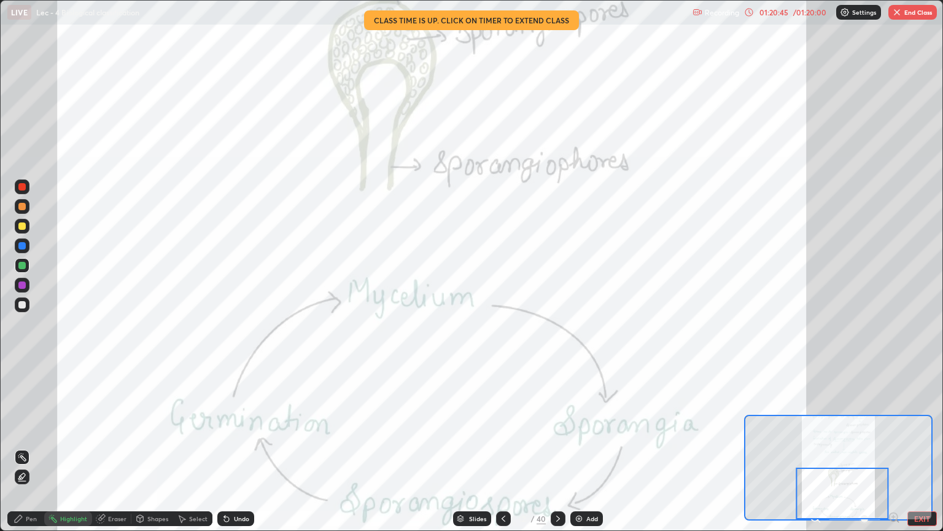
click at [558, 447] on icon at bounding box center [558, 518] width 10 height 10
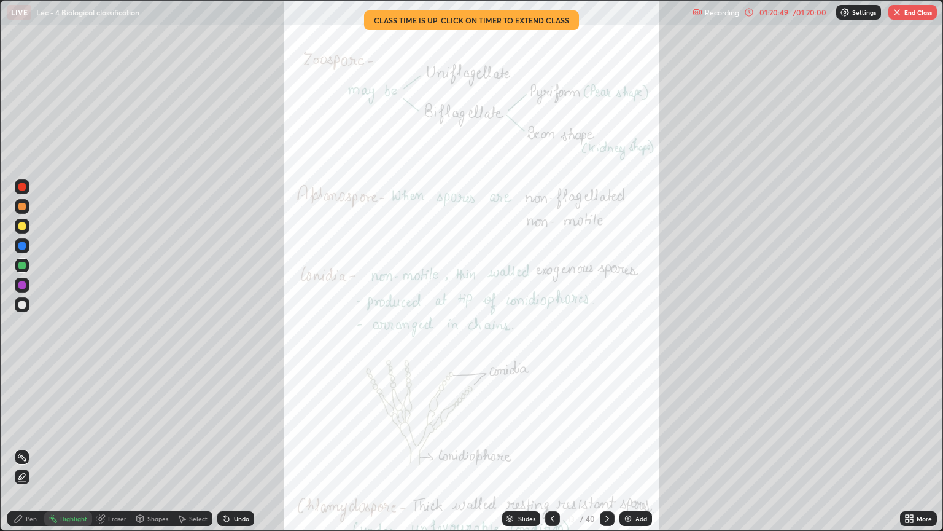
click at [606, 447] on icon at bounding box center [608, 518] width 10 height 10
click at [552, 447] on icon at bounding box center [553, 518] width 10 height 10
click at [919, 447] on div "More" at bounding box center [924, 518] width 15 height 6
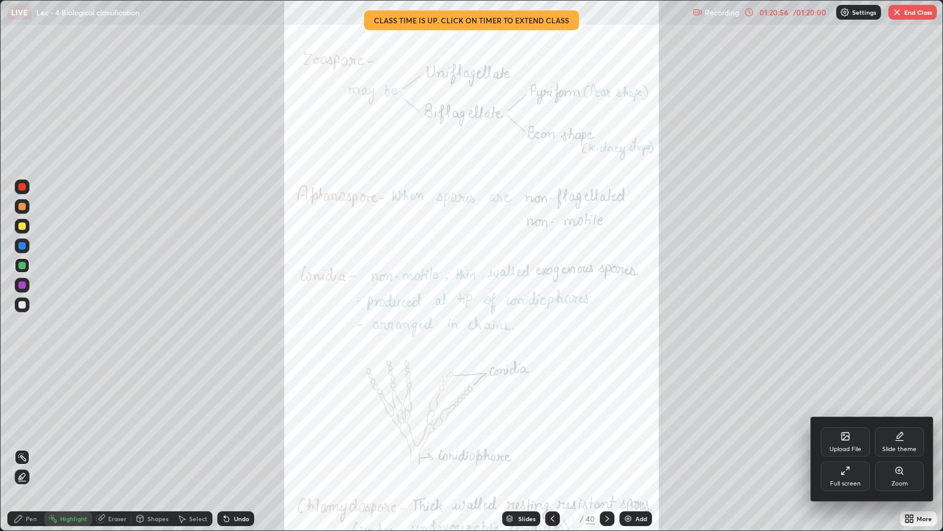
click at [899, 447] on div "Zoom" at bounding box center [900, 483] width 17 height 6
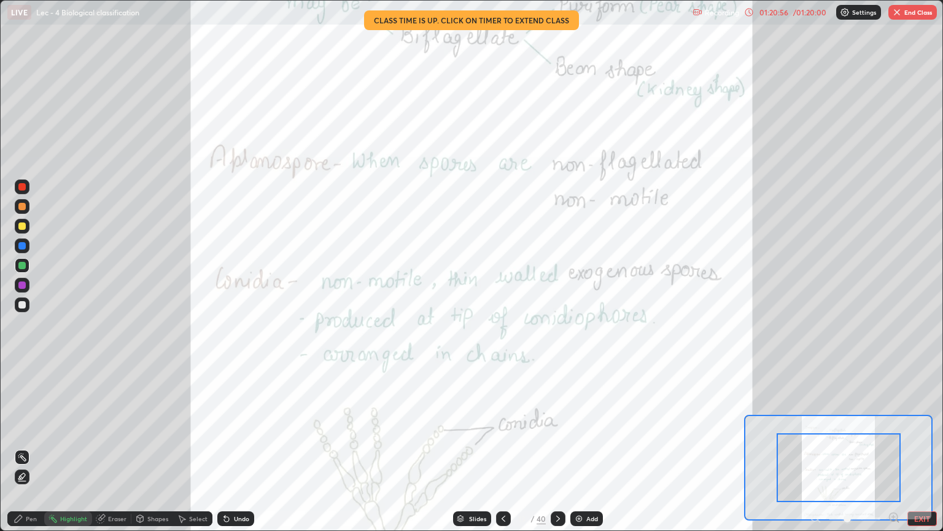
click at [894, 447] on icon at bounding box center [893, 517] width 3 height 0
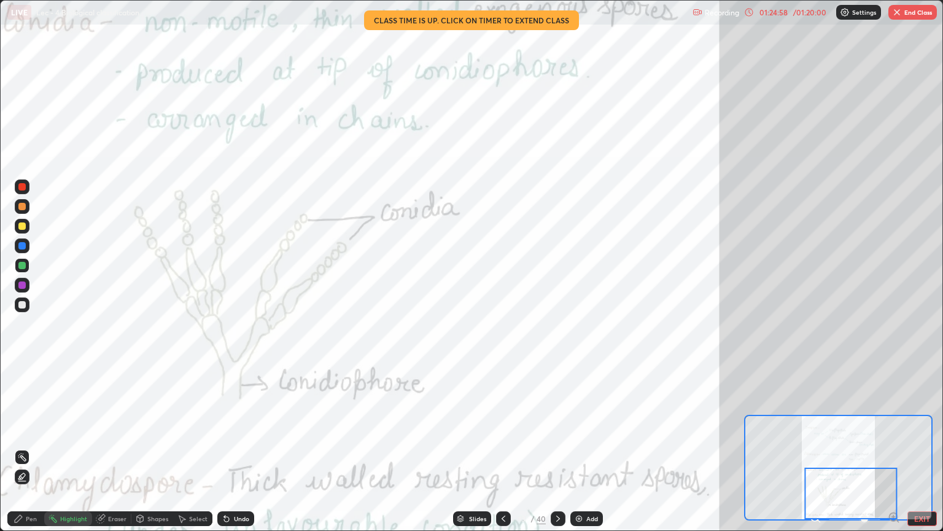
click at [555, 447] on icon at bounding box center [558, 518] width 10 height 10
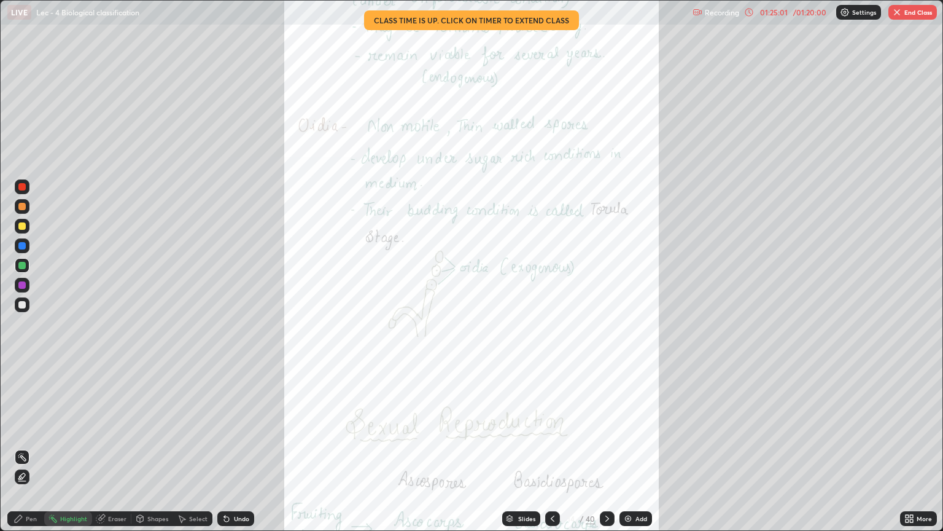
click at [916, 447] on div "More" at bounding box center [918, 518] width 37 height 15
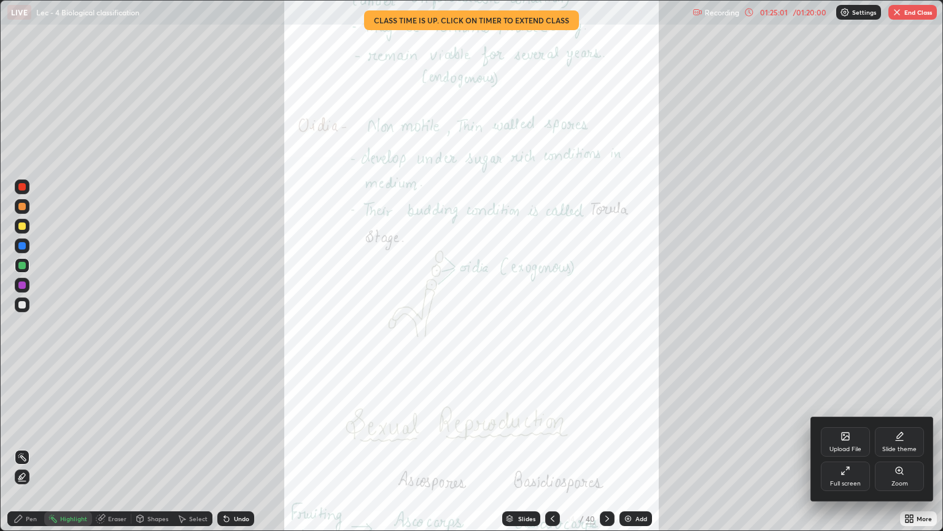
click at [902, 447] on icon at bounding box center [899, 470] width 7 height 7
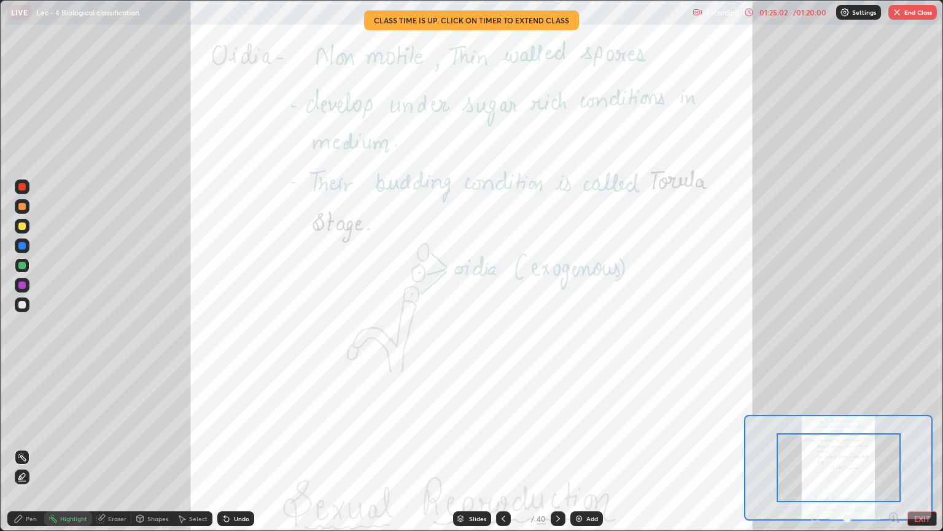
click at [893, 447] on icon at bounding box center [893, 517] width 3 height 0
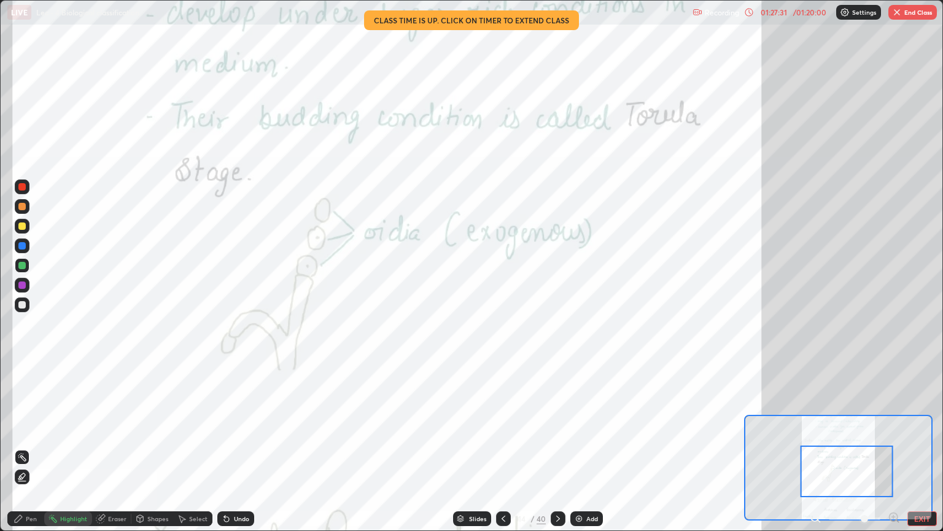
click at [903, 14] on button "End Class" at bounding box center [913, 12] width 49 height 15
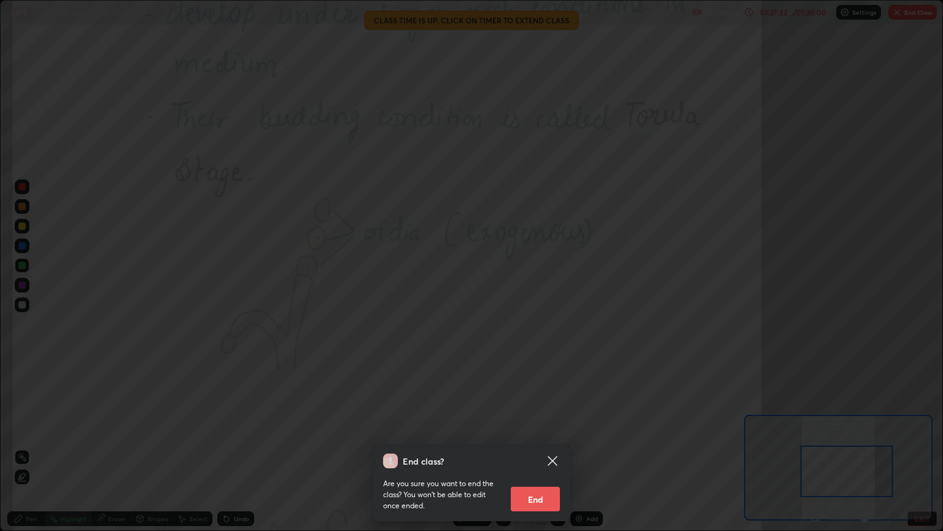
click at [541, 447] on button "End" at bounding box center [535, 498] width 49 height 25
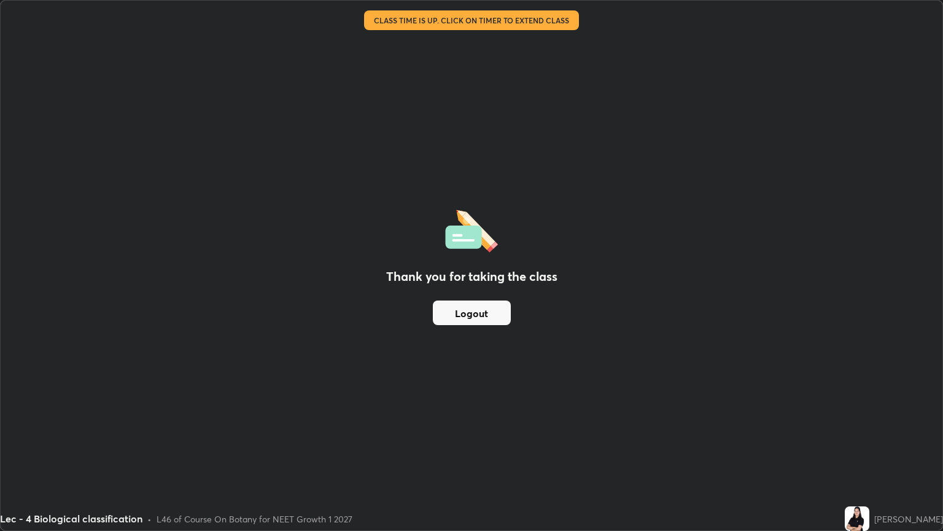
click at [462, 312] on button "Logout" at bounding box center [472, 312] width 78 height 25
click at [458, 313] on button "Logout" at bounding box center [472, 312] width 78 height 25
click at [460, 312] on button "Logout" at bounding box center [472, 312] width 78 height 25
